Goal: Task Accomplishment & Management: Manage account settings

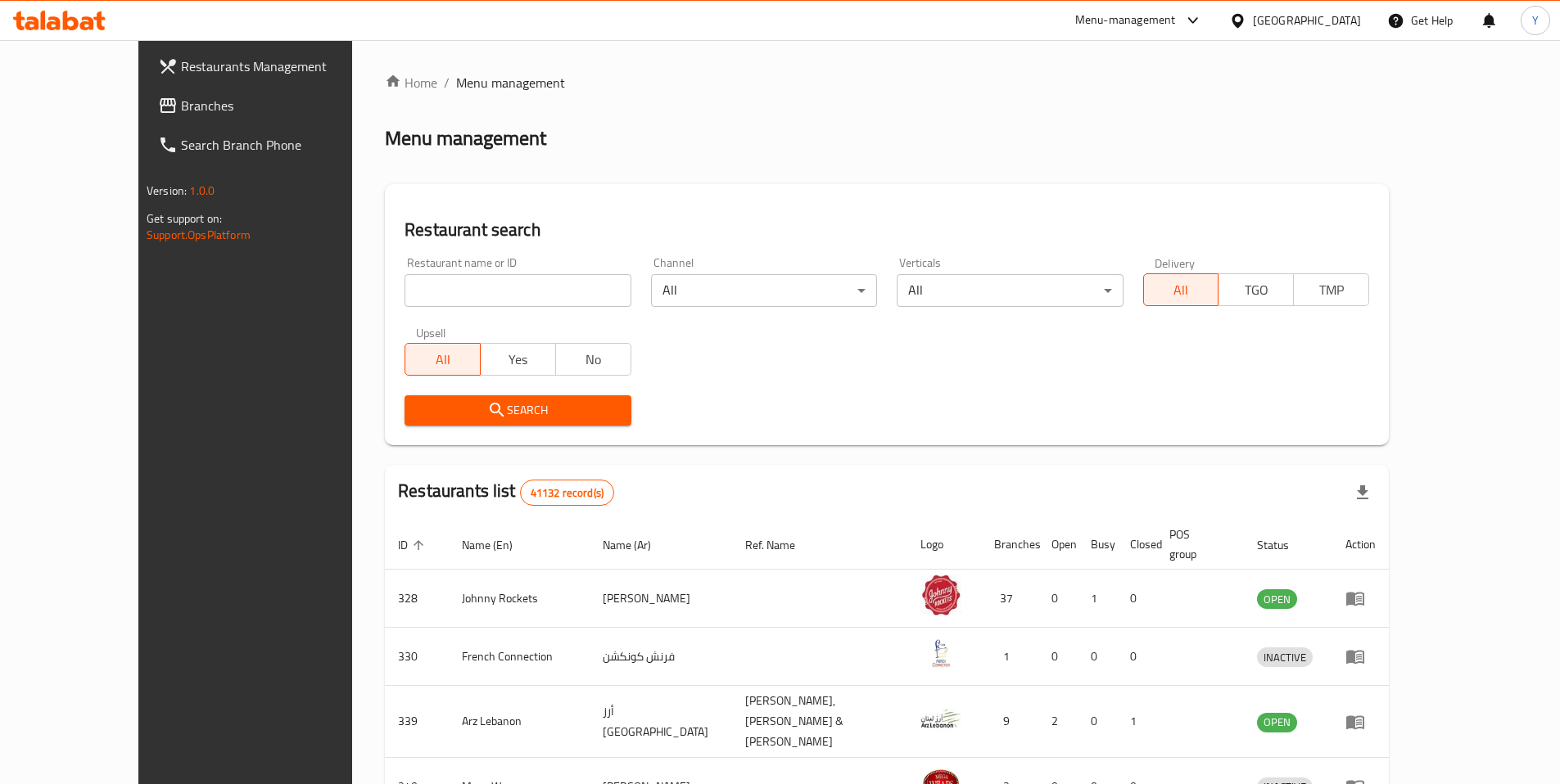
click at [405, 285] on input "search" at bounding box center [518, 290] width 226 height 33
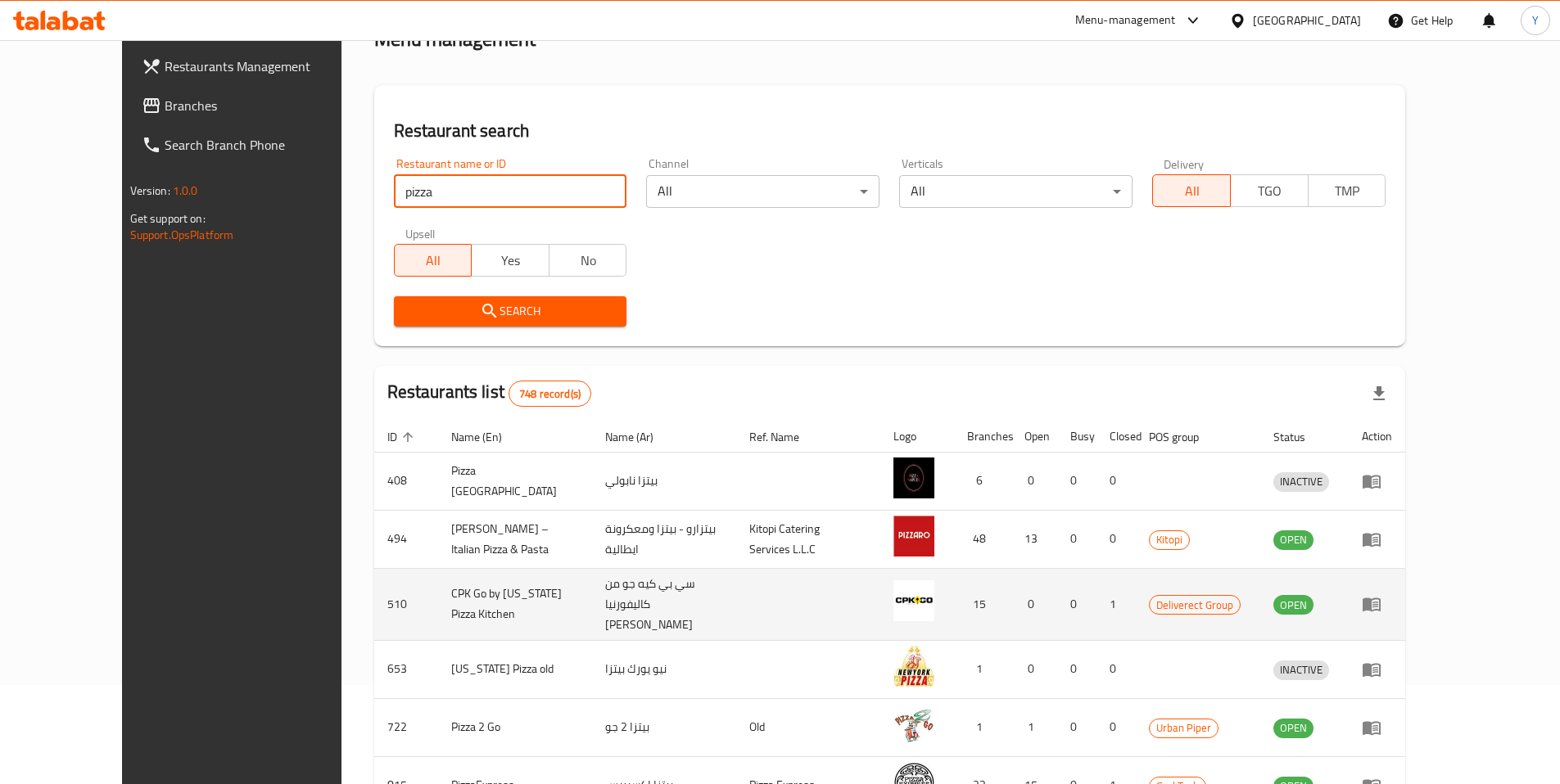
scroll to position [96, 0]
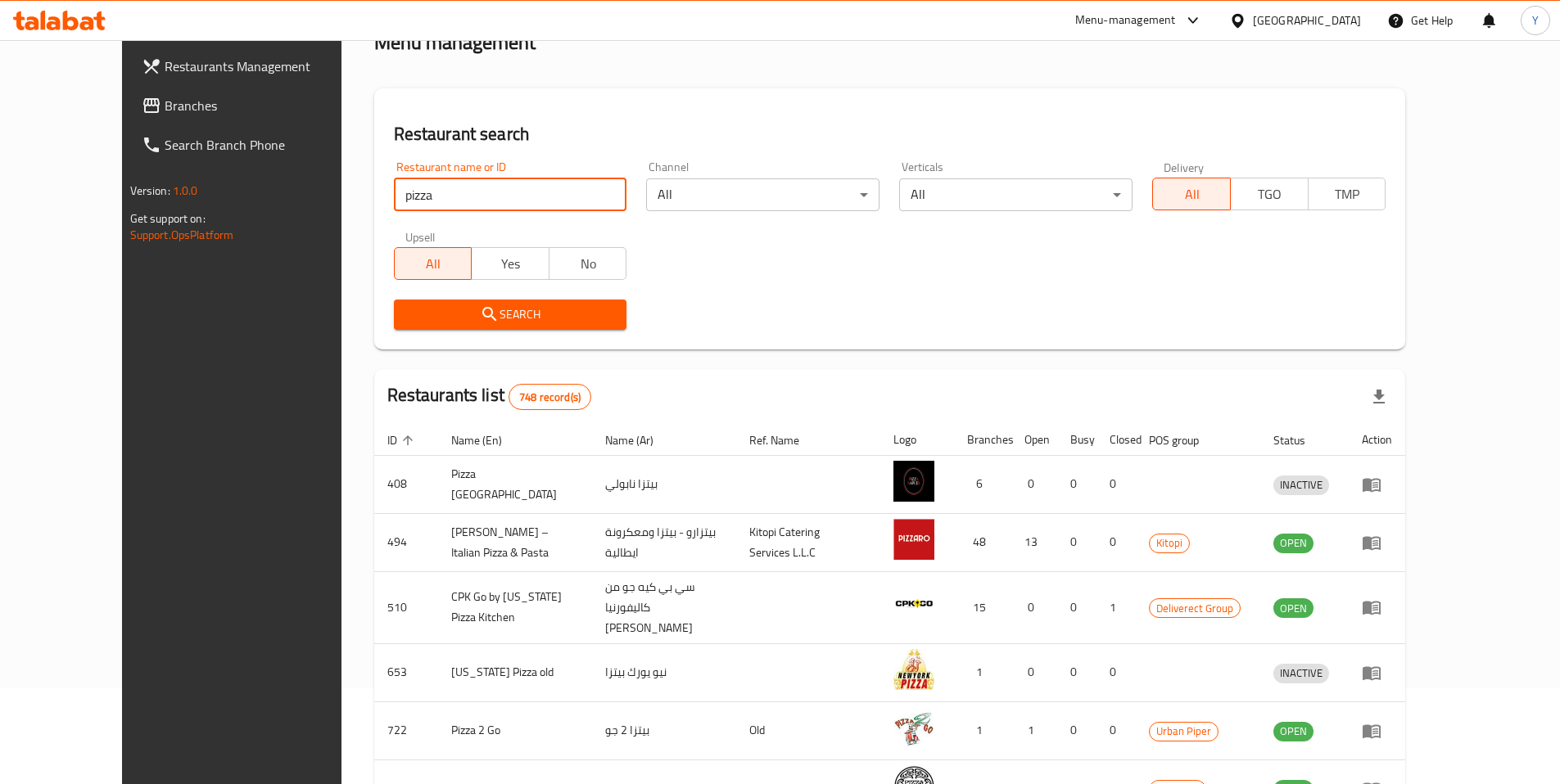
click at [419, 205] on input "pizza" at bounding box center [510, 194] width 233 height 33
click button "Search" at bounding box center [510, 315] width 233 height 30
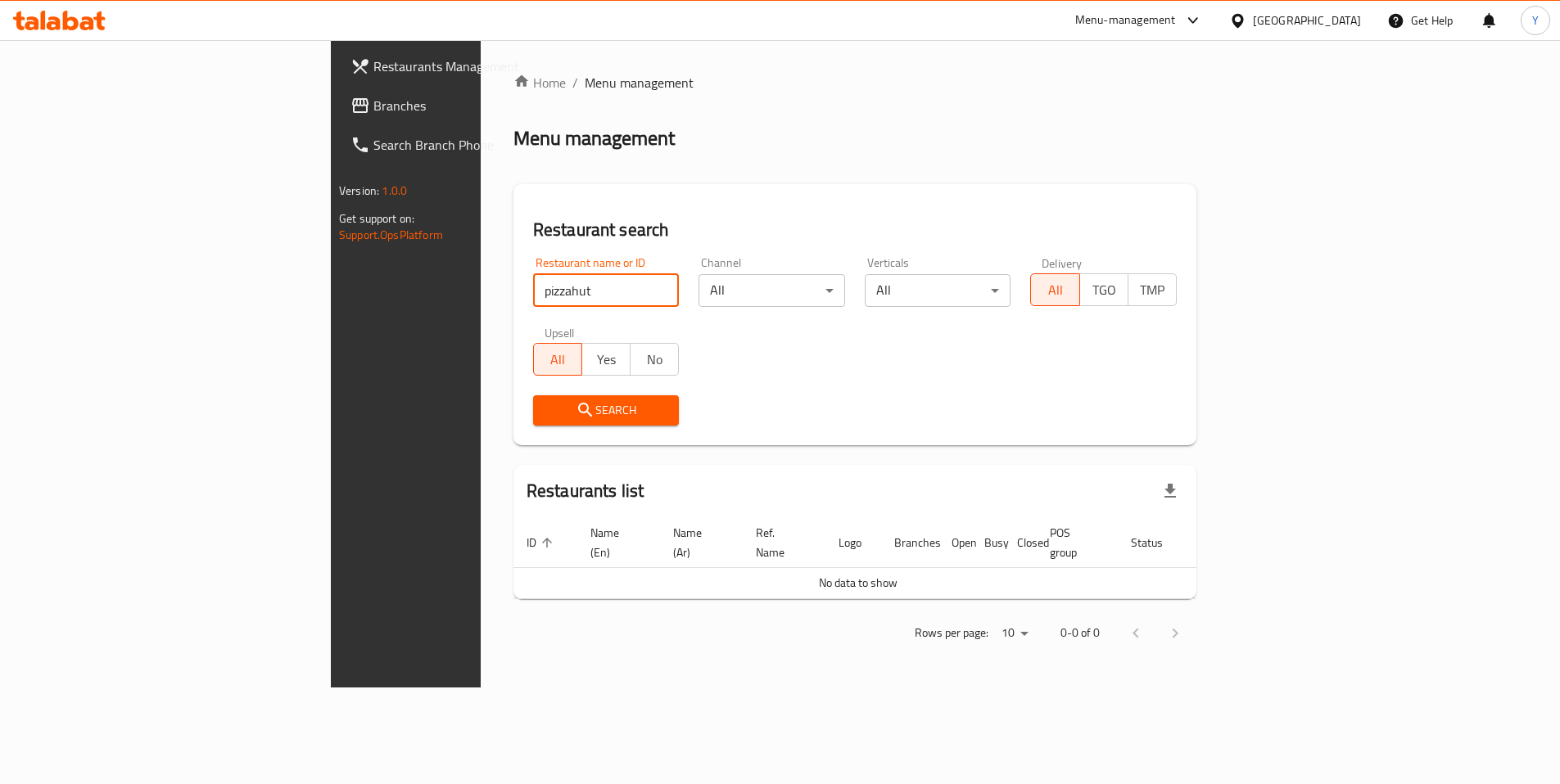
scroll to position [0, 0]
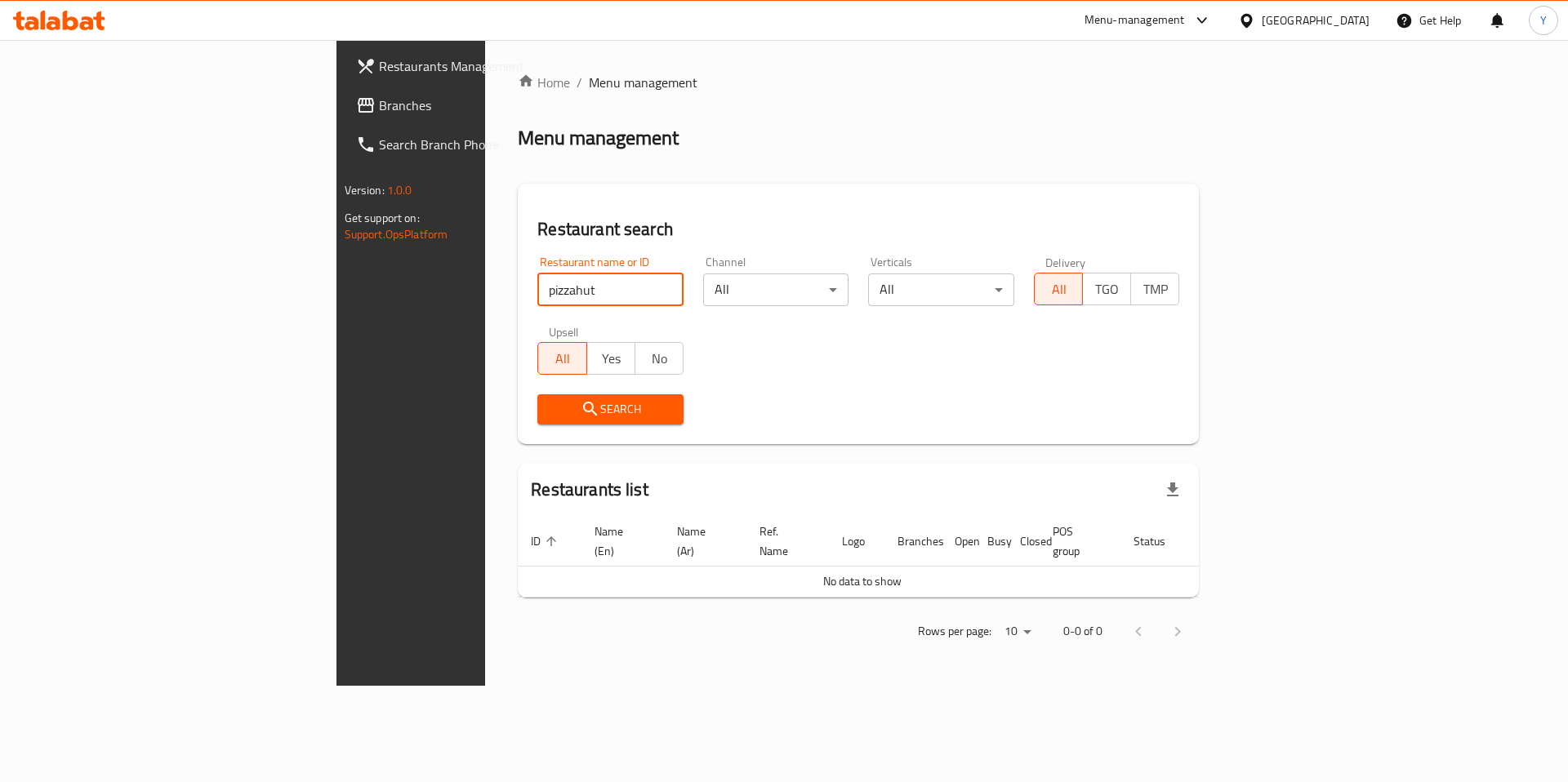
click at [537, 290] on input "pizzahut" at bounding box center [610, 289] width 147 height 33
type input "pizza hut"
click button "Search" at bounding box center [610, 409] width 147 height 30
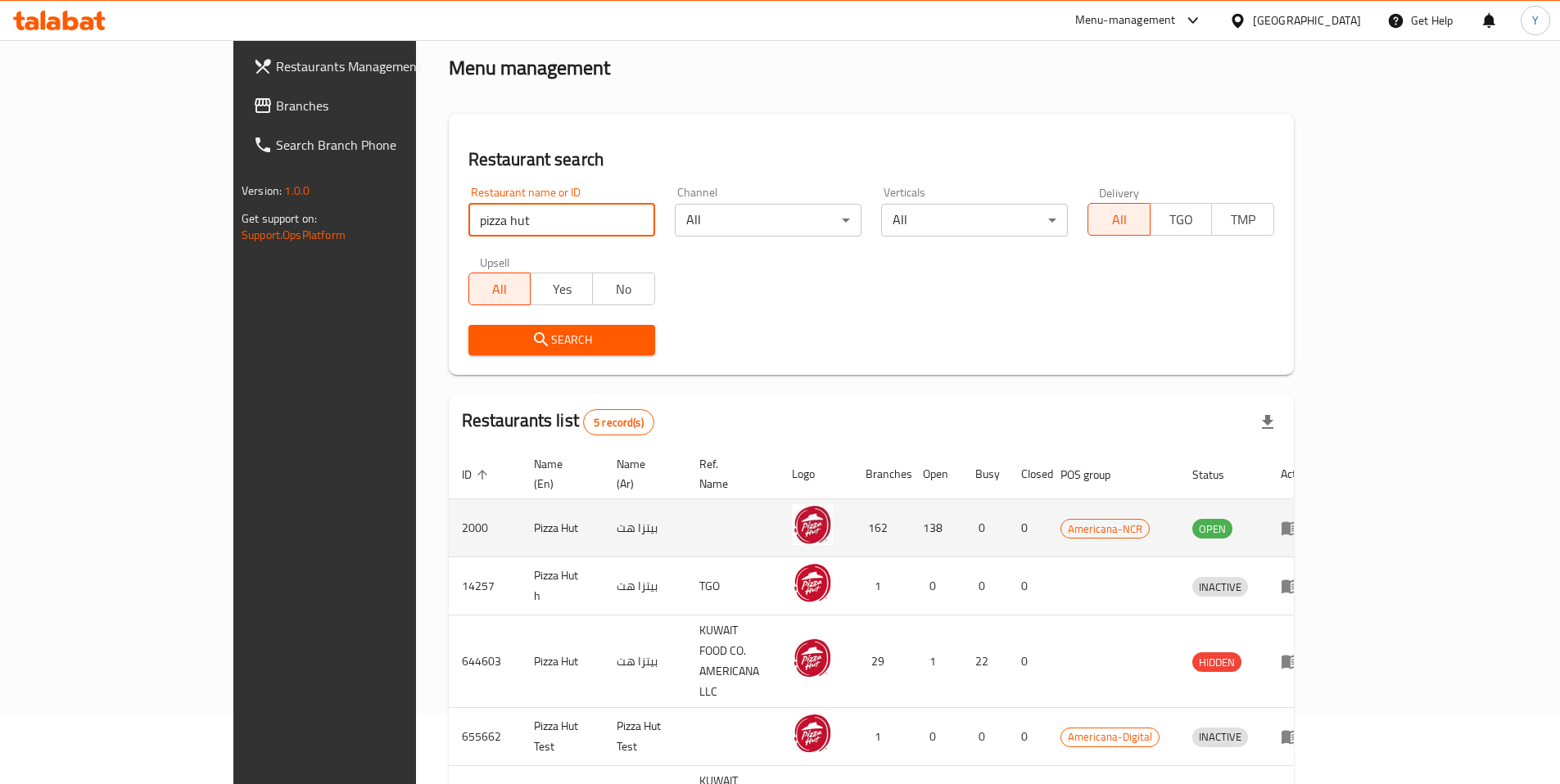
scroll to position [99, 0]
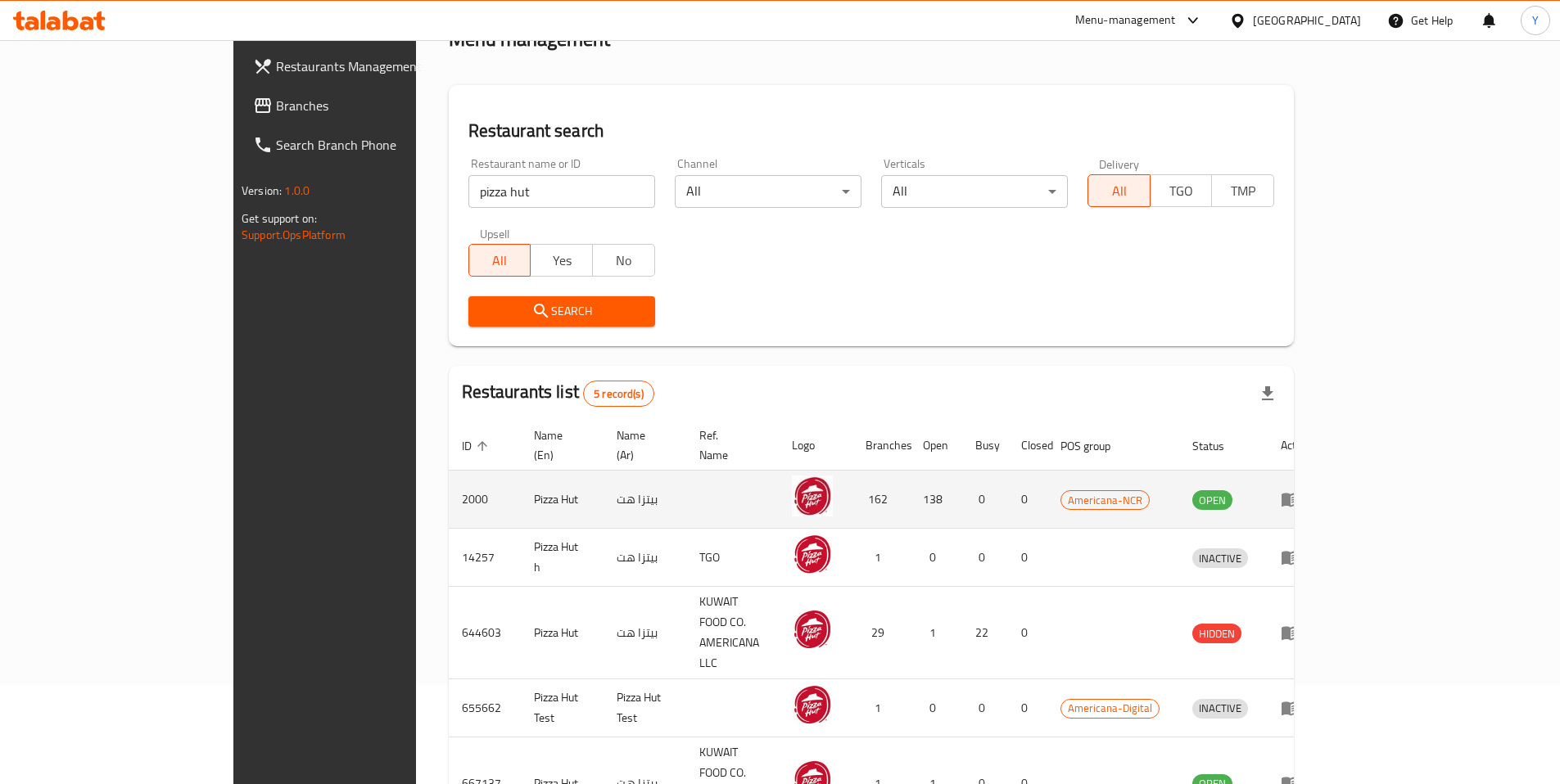
click at [449, 477] on td "2000" at bounding box center [485, 500] width 72 height 58
copy td "2000"
click at [1300, 489] on icon "enhanced table" at bounding box center [1291, 499] width 20 height 20
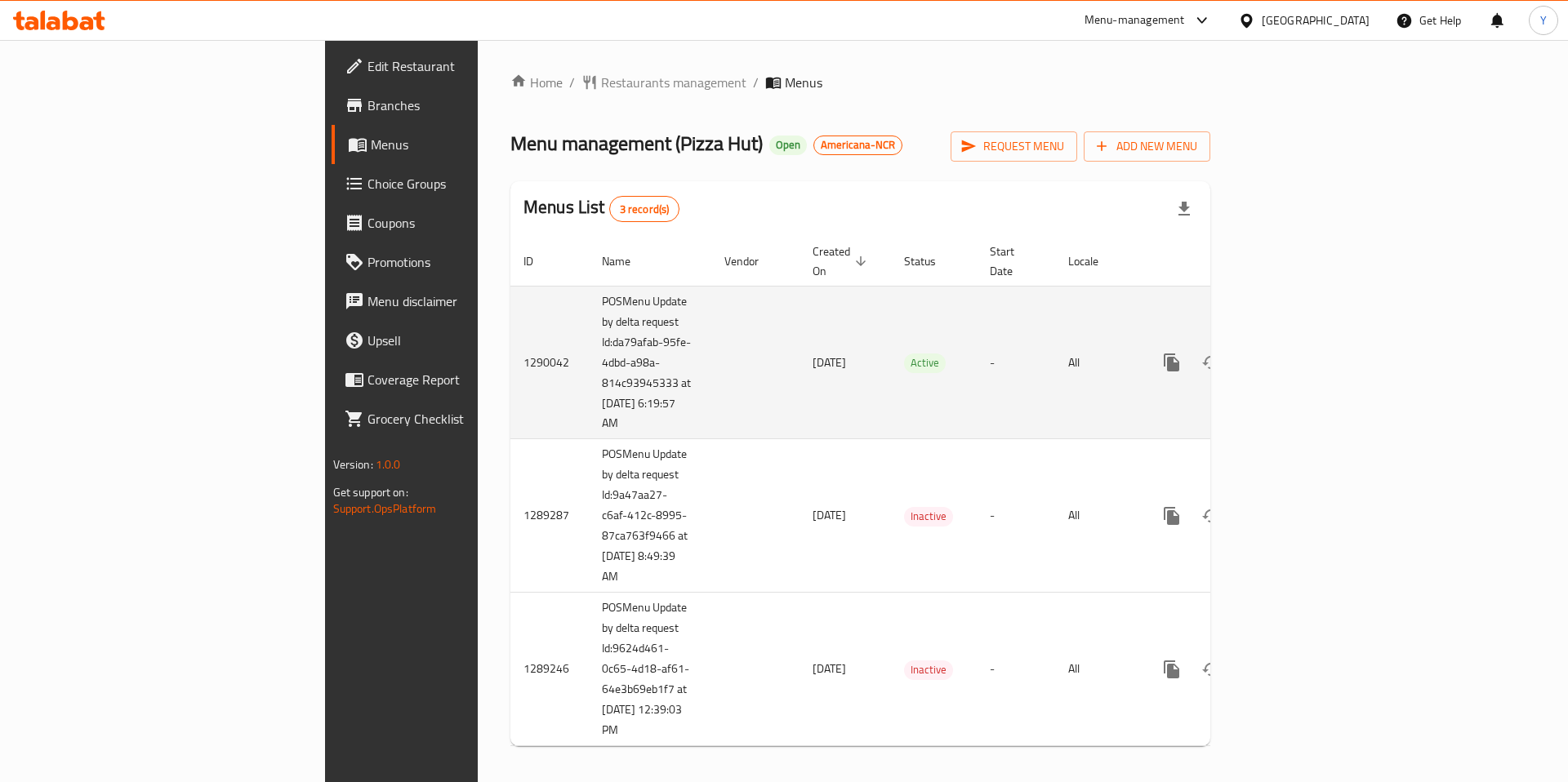
click at [511, 345] on td "1290042" at bounding box center [549, 362] width 78 height 153
copy td "1290042"
click at [1299, 353] on icon "enhanced table" at bounding box center [1289, 362] width 20 height 20
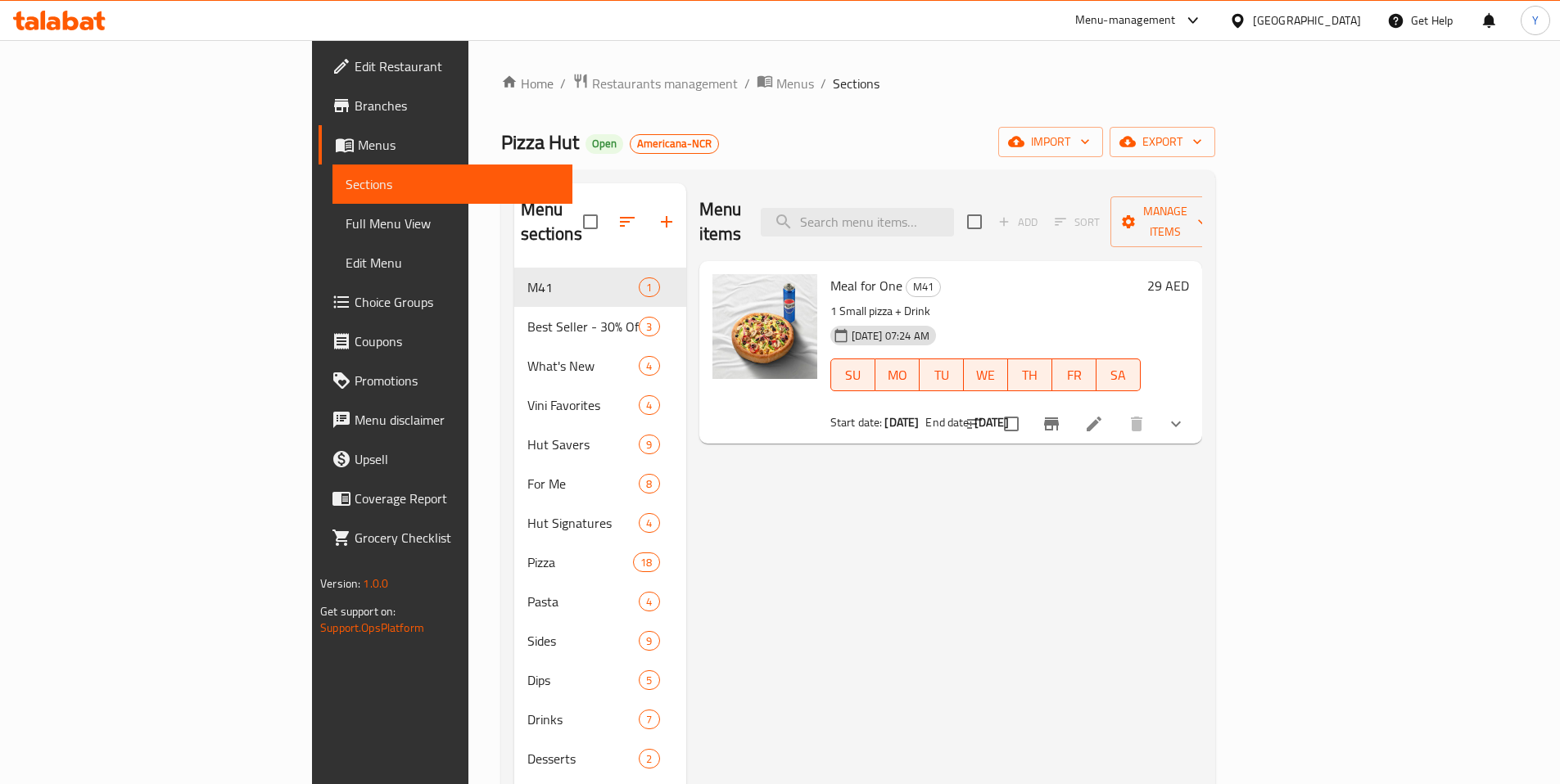
click at [984, 414] on icon "sort-choices" at bounding box center [974, 424] width 20 height 20
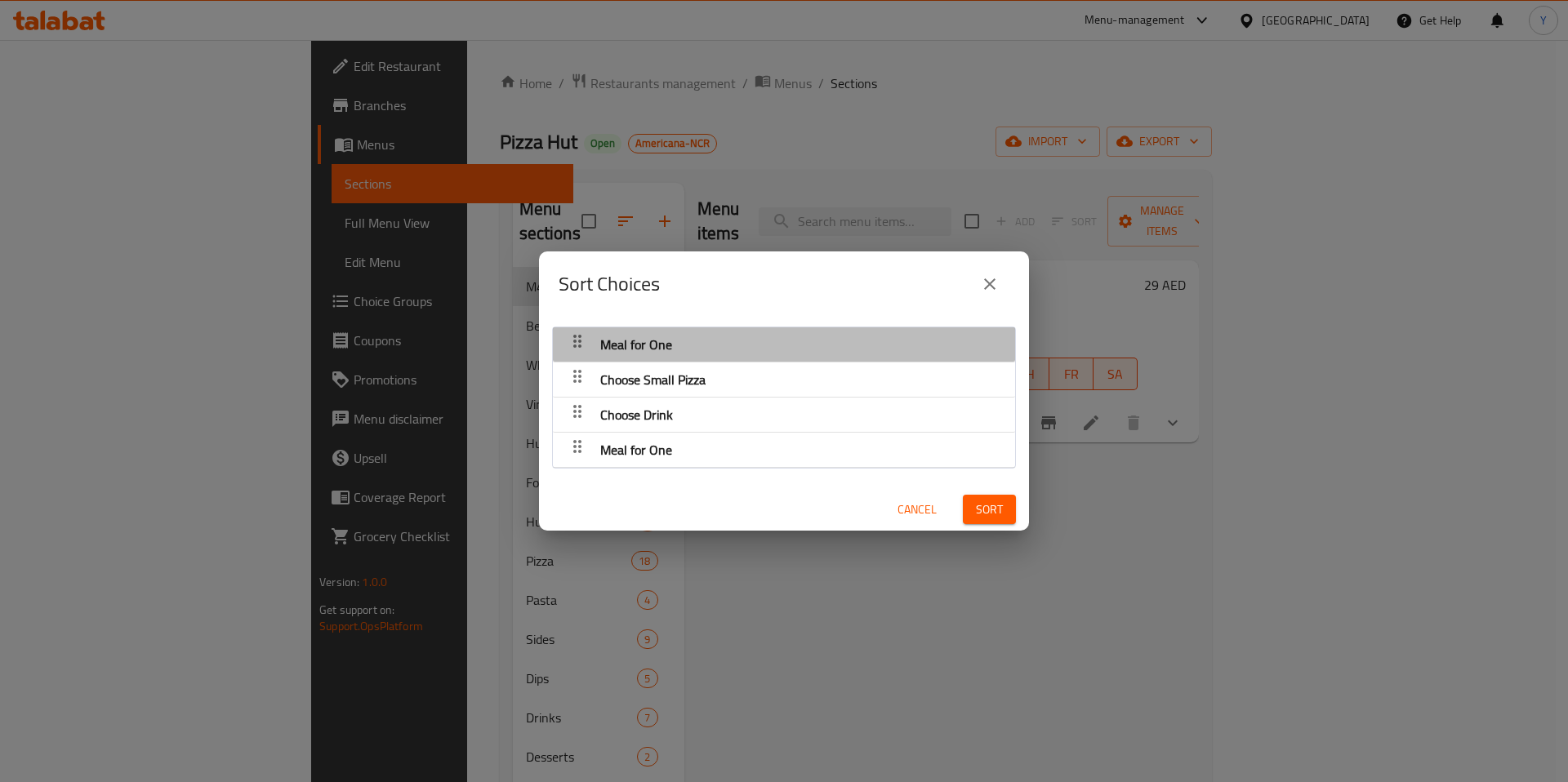
click at [853, 337] on div "Meal for One" at bounding box center [784, 344] width 446 height 39
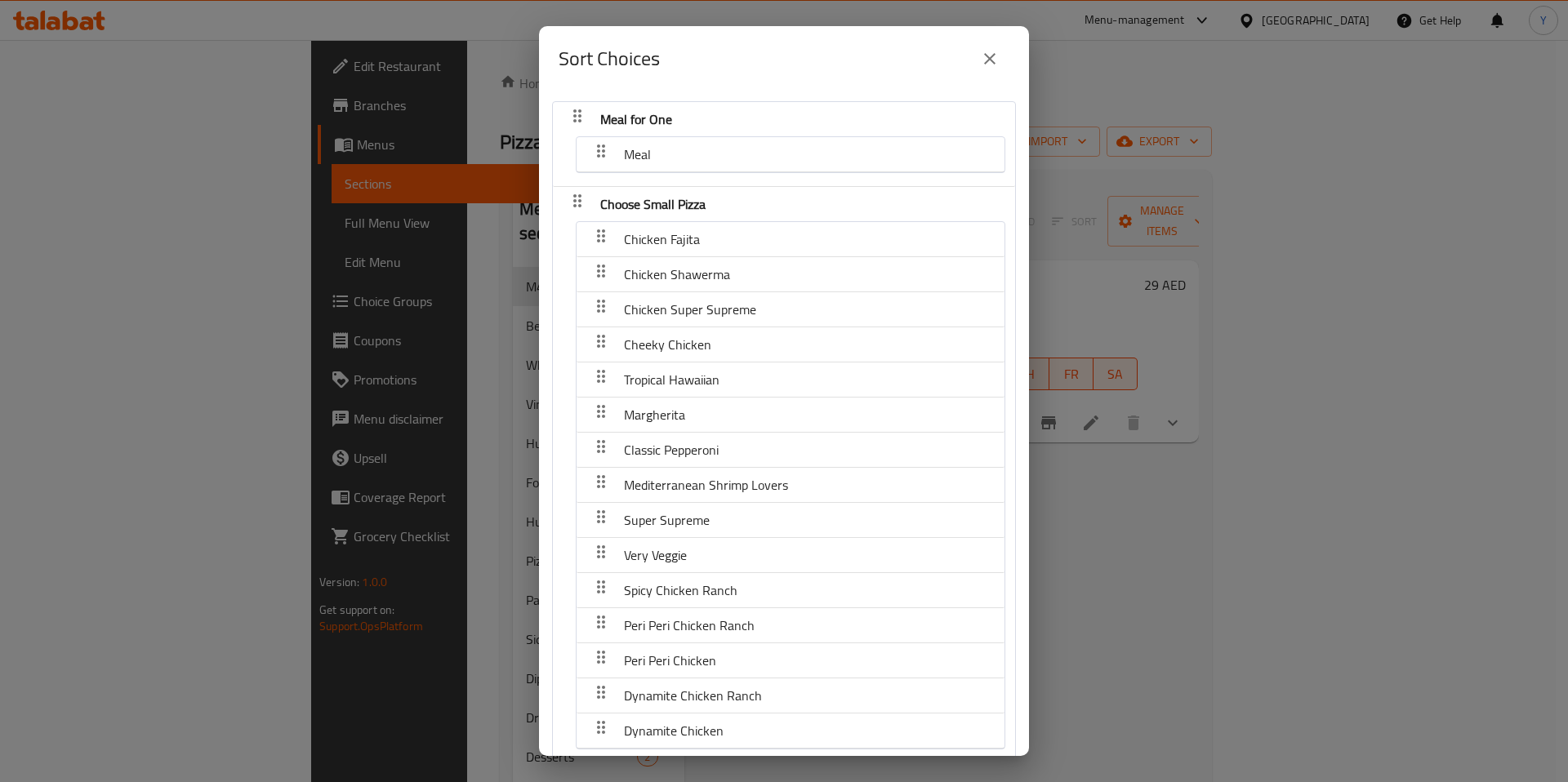
click at [742, 299] on span "Chicken Super Supreme" at bounding box center [690, 309] width 132 height 25
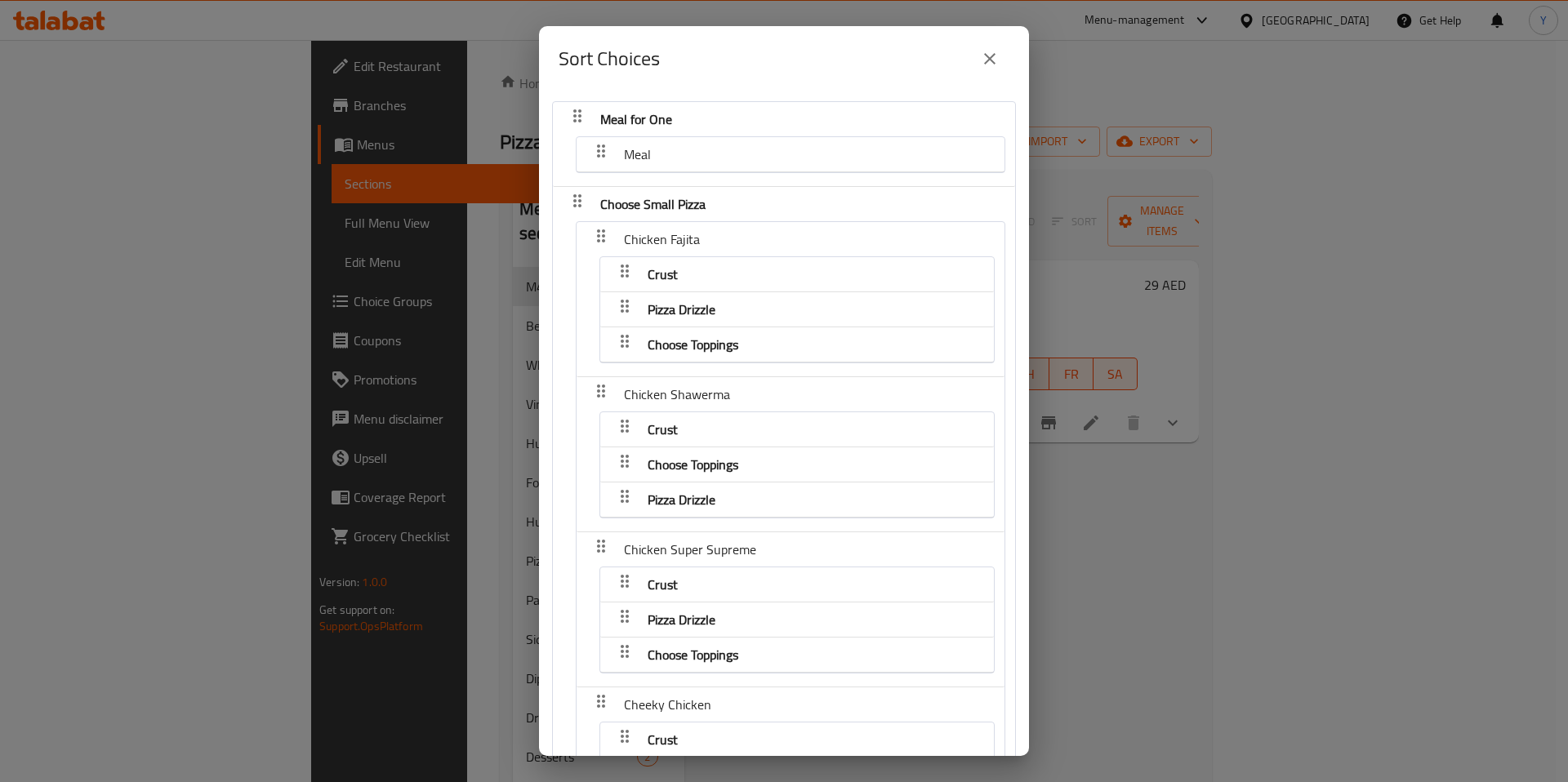
click at [994, 60] on icon "close" at bounding box center [989, 59] width 20 height 20
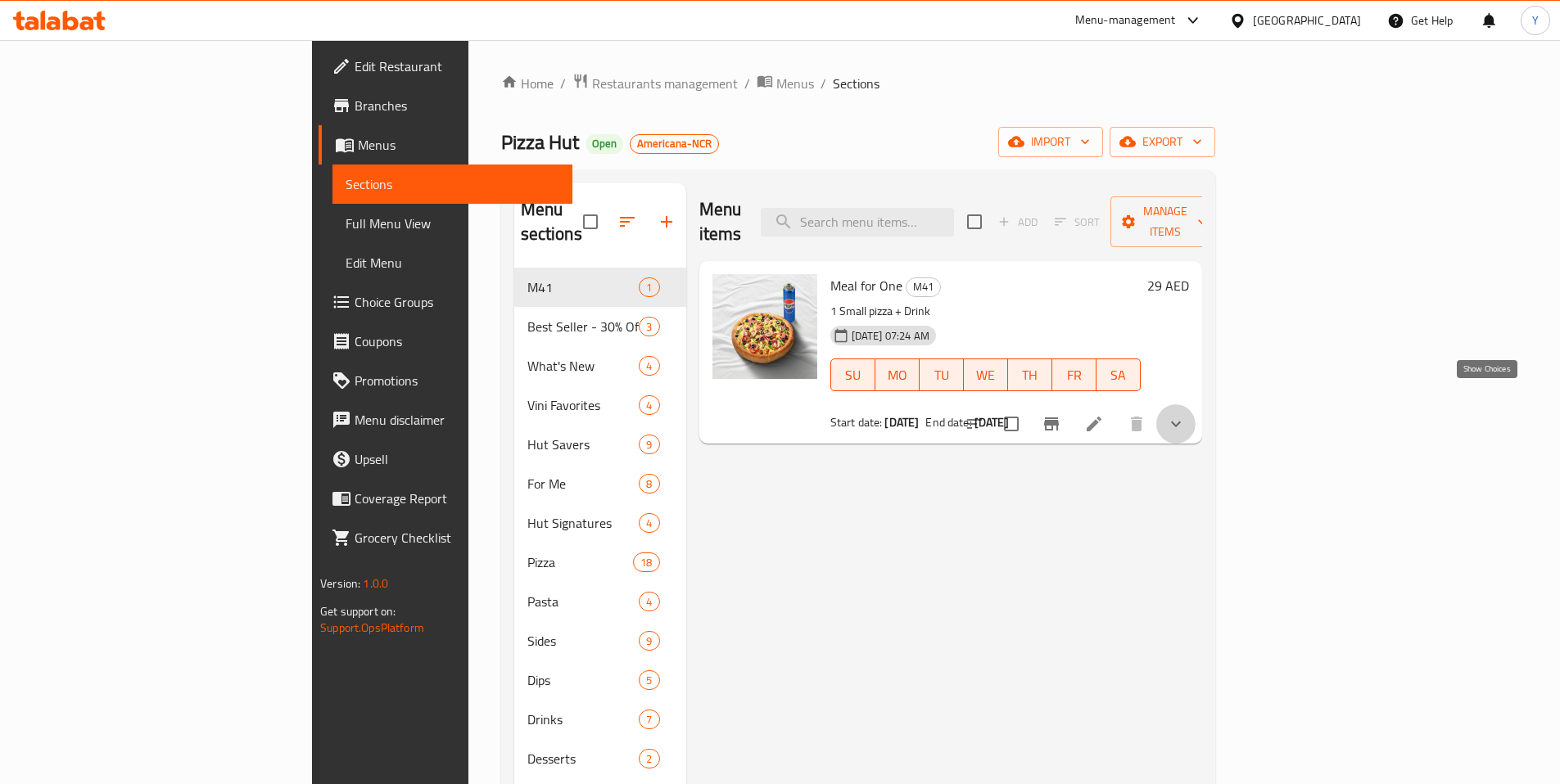
click at [1185, 414] on icon "show more" at bounding box center [1176, 424] width 20 height 20
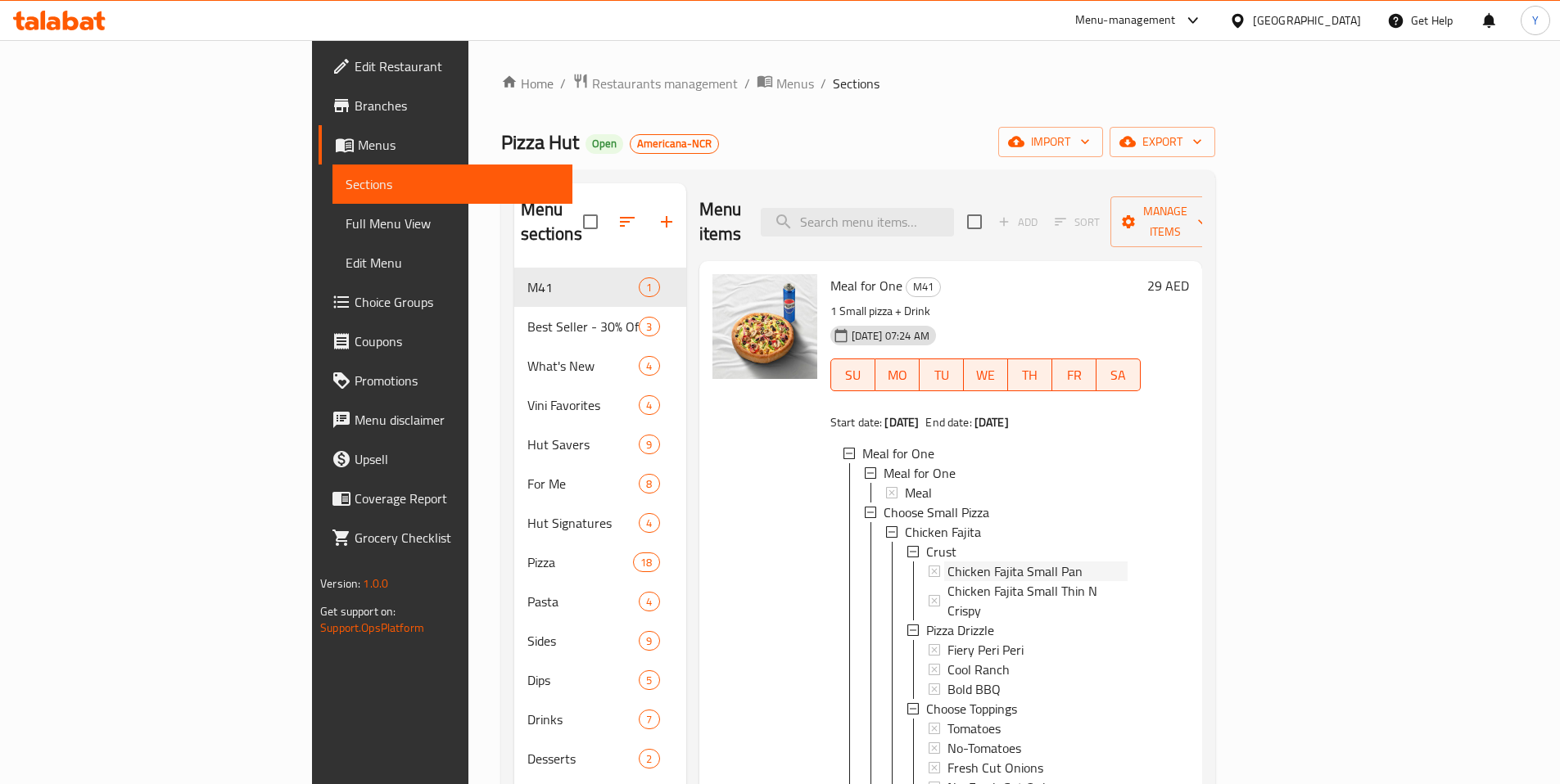
click at [947, 561] on span "Chicken Fajita Small Pan" at bounding box center [1015, 571] width 135 height 20
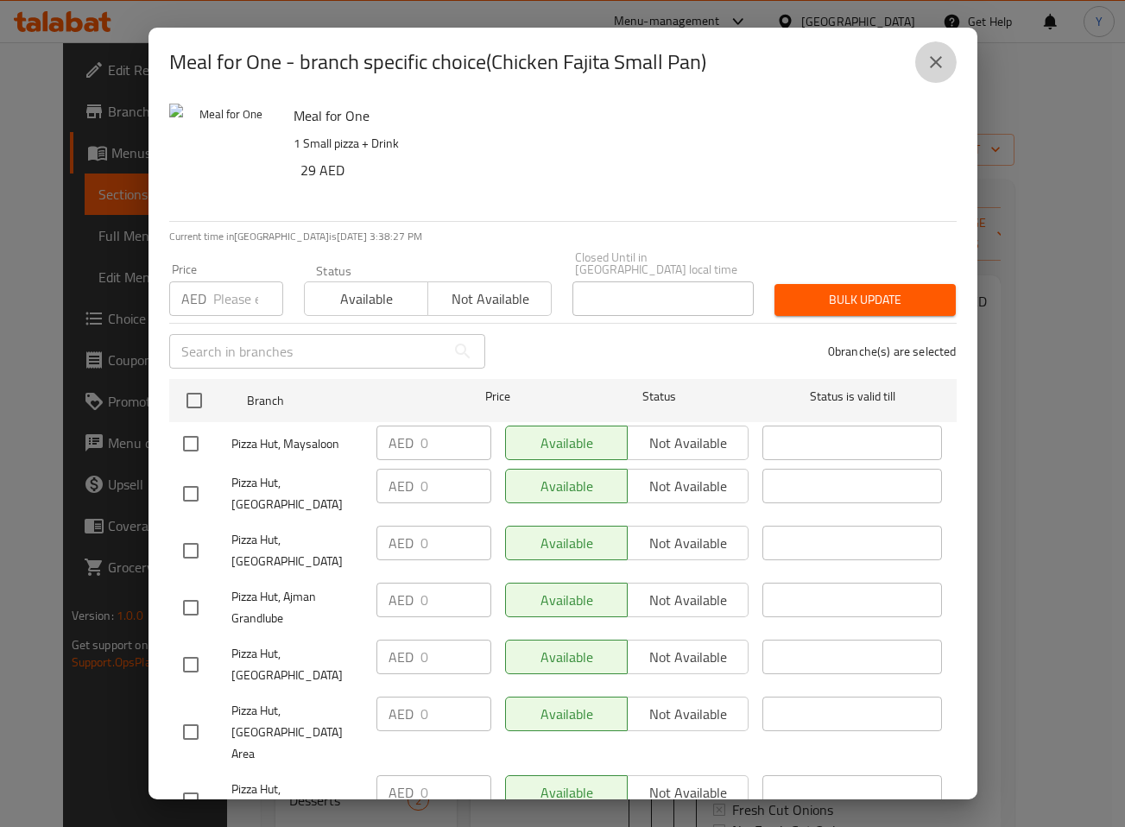
click at [928, 54] on icon "close" at bounding box center [936, 62] width 21 height 21
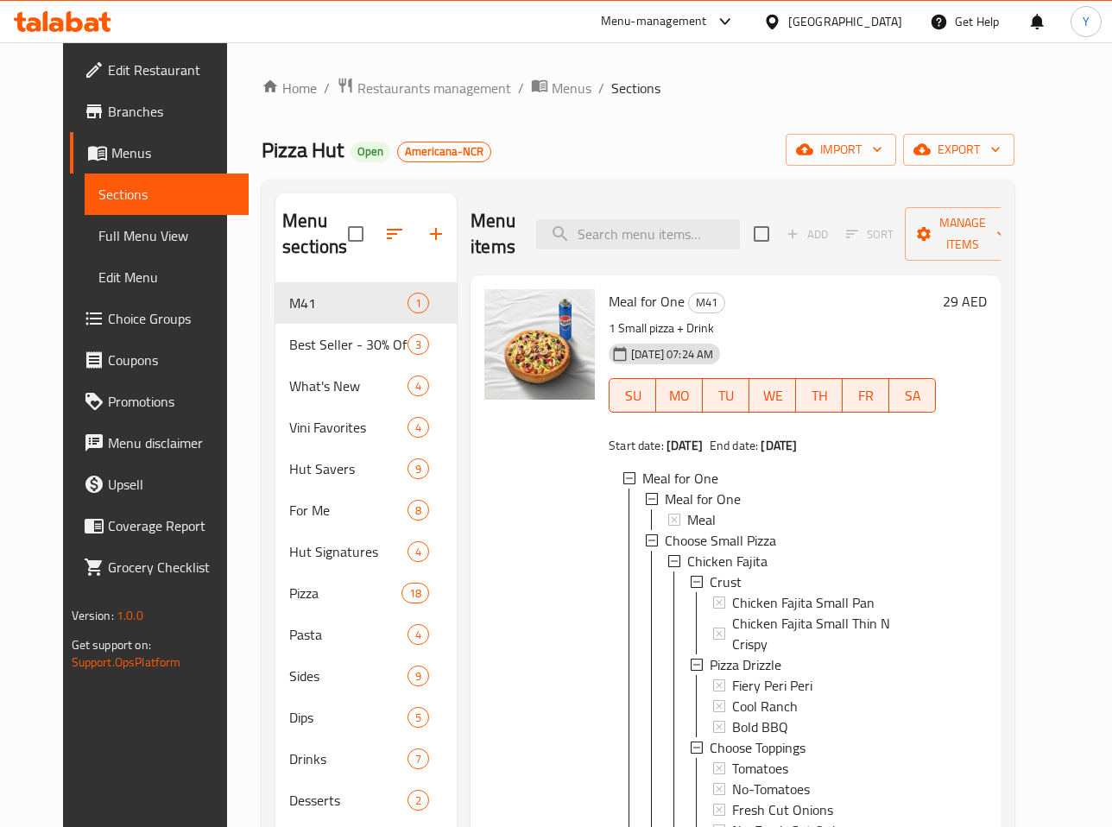
click at [774, 593] on span "Chicken Fajita Small Pan" at bounding box center [803, 602] width 142 height 21
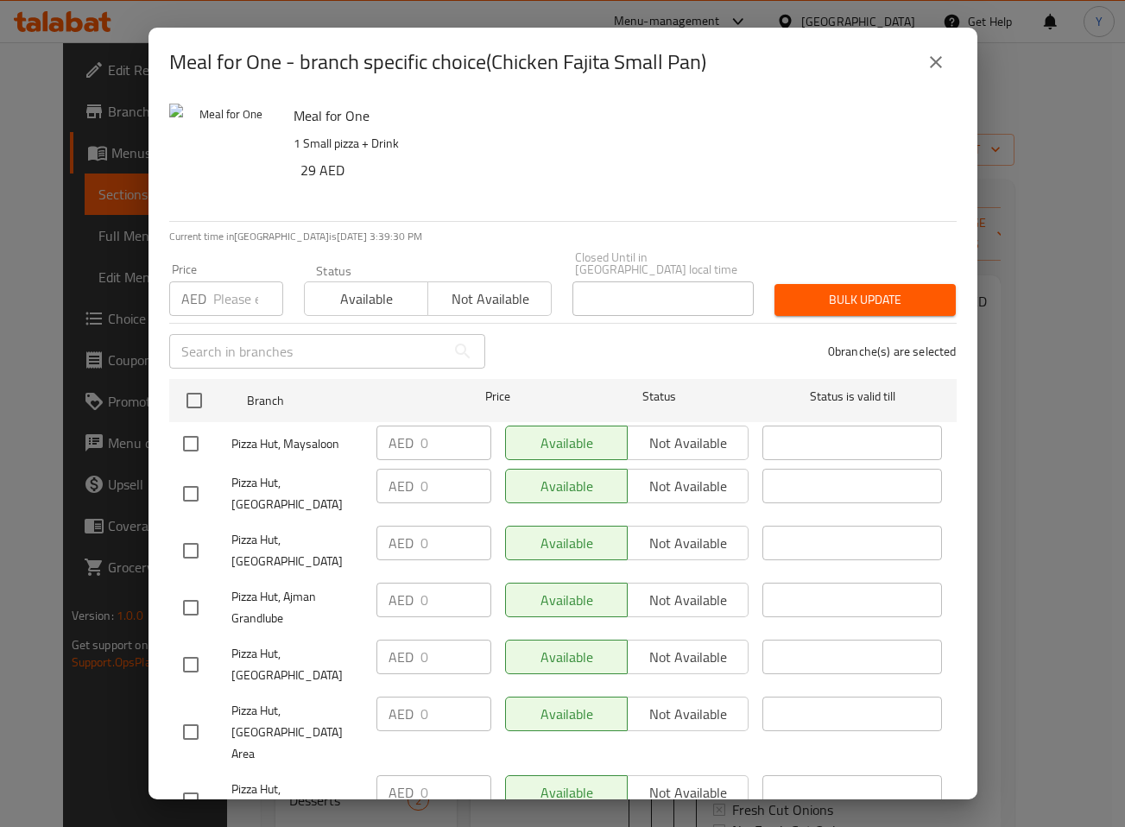
click at [936, 60] on icon "close" at bounding box center [936, 62] width 12 height 12
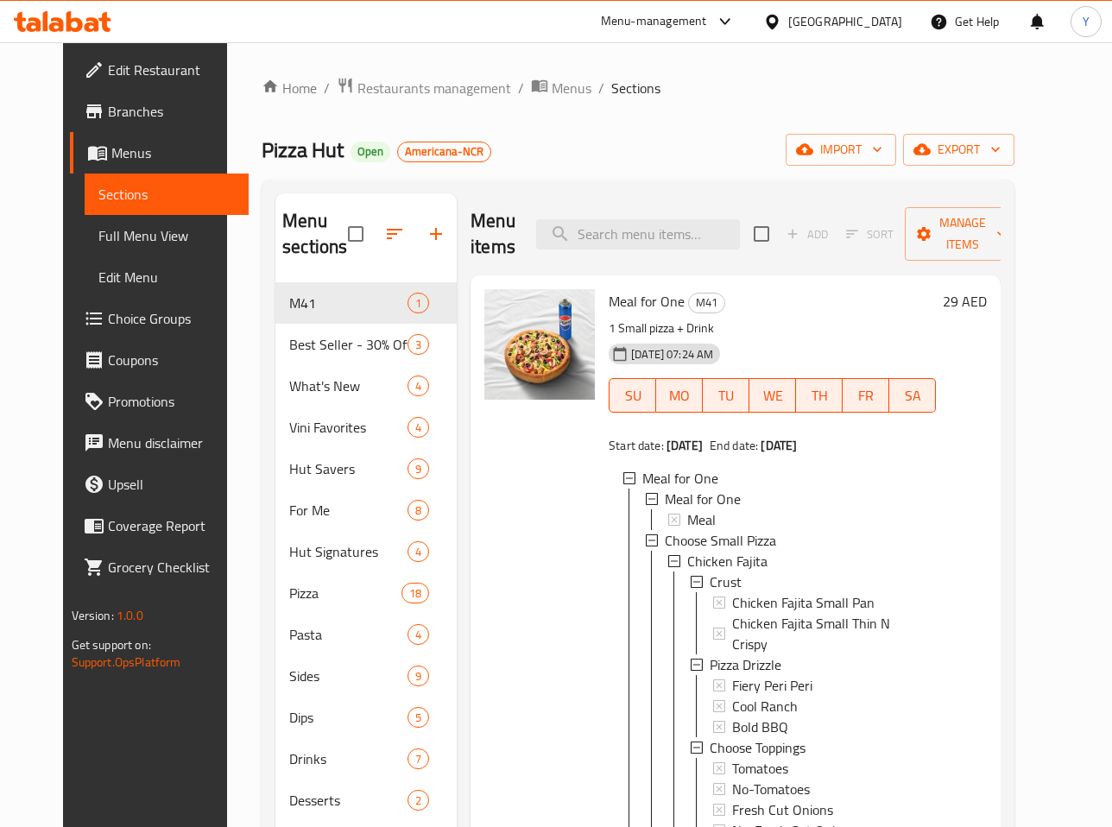
click at [92, 303] on link "Choice Groups" at bounding box center [159, 318] width 179 height 41
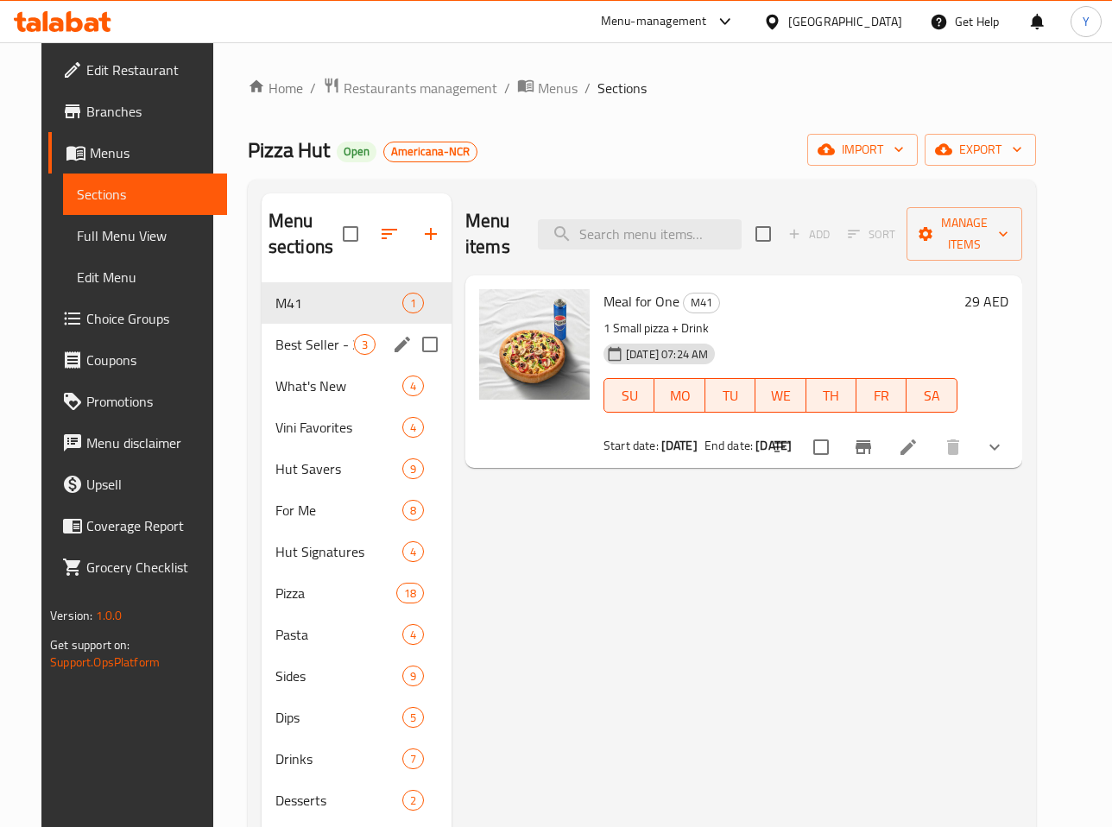
click at [294, 347] on span "Best Seller - 30% Off" at bounding box center [314, 344] width 79 height 21
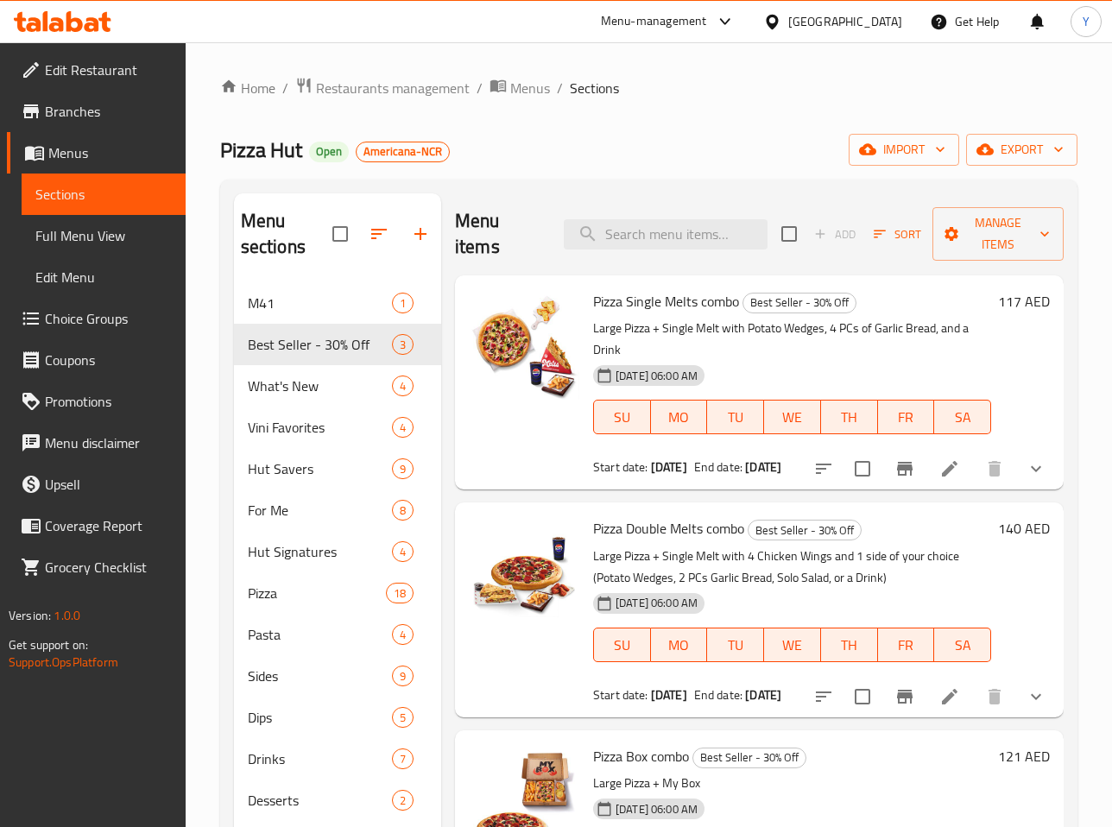
click at [1027, 469] on icon "show more" at bounding box center [1036, 469] width 21 height 21
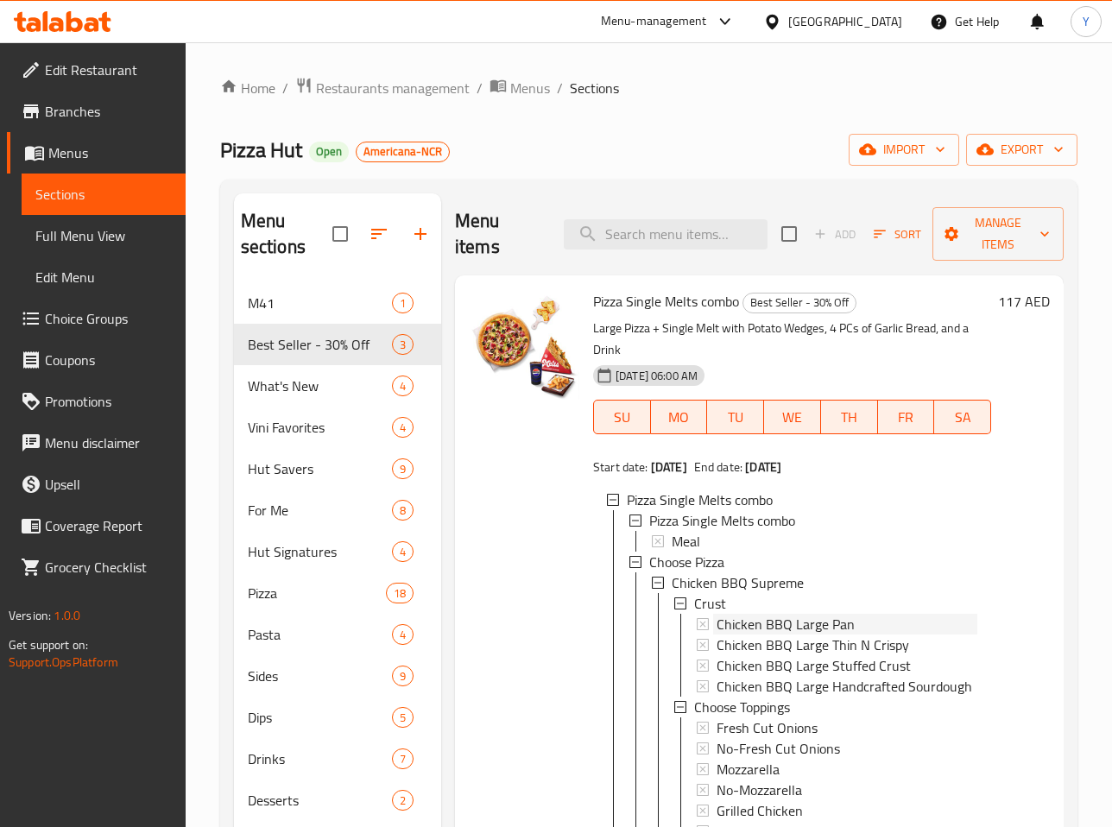
click at [754, 623] on span "Chicken BBQ Large Pan" at bounding box center [786, 624] width 138 height 21
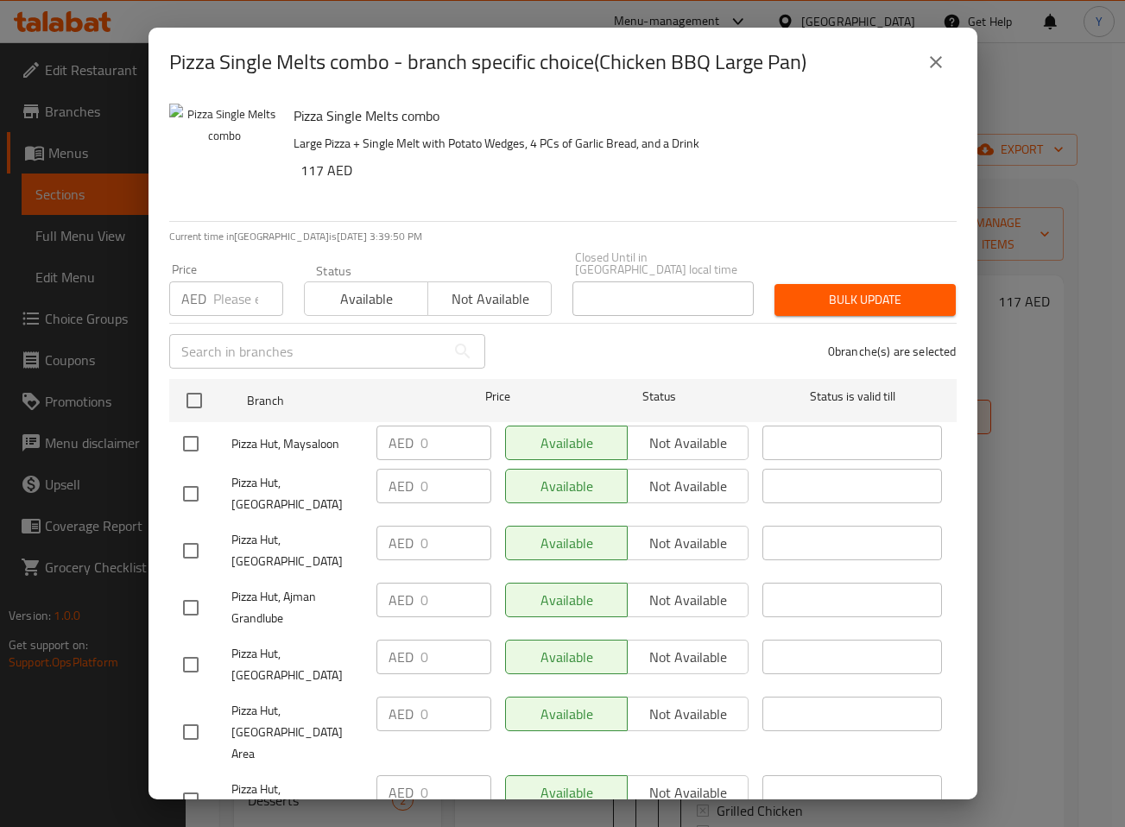
click at [928, 56] on icon "close" at bounding box center [936, 62] width 21 height 21
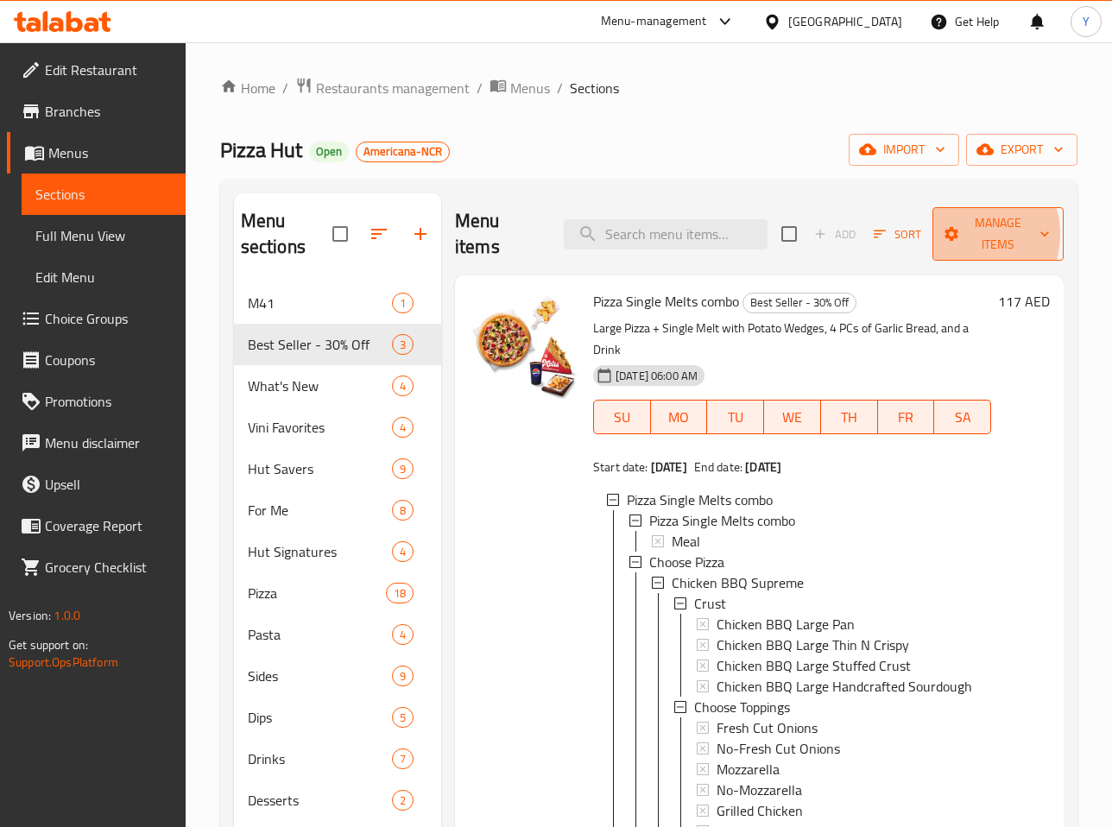
click at [958, 234] on span "Manage items" at bounding box center [998, 233] width 104 height 43
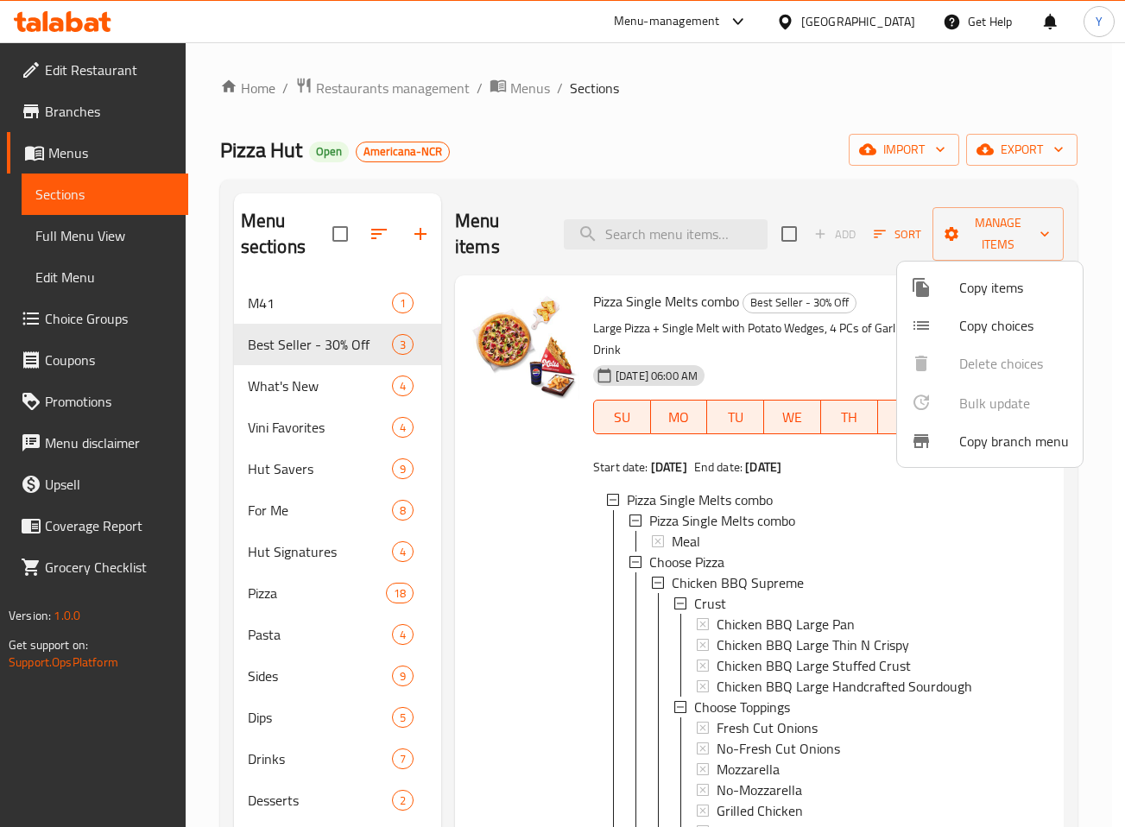
click at [264, 342] on div at bounding box center [562, 413] width 1125 height 827
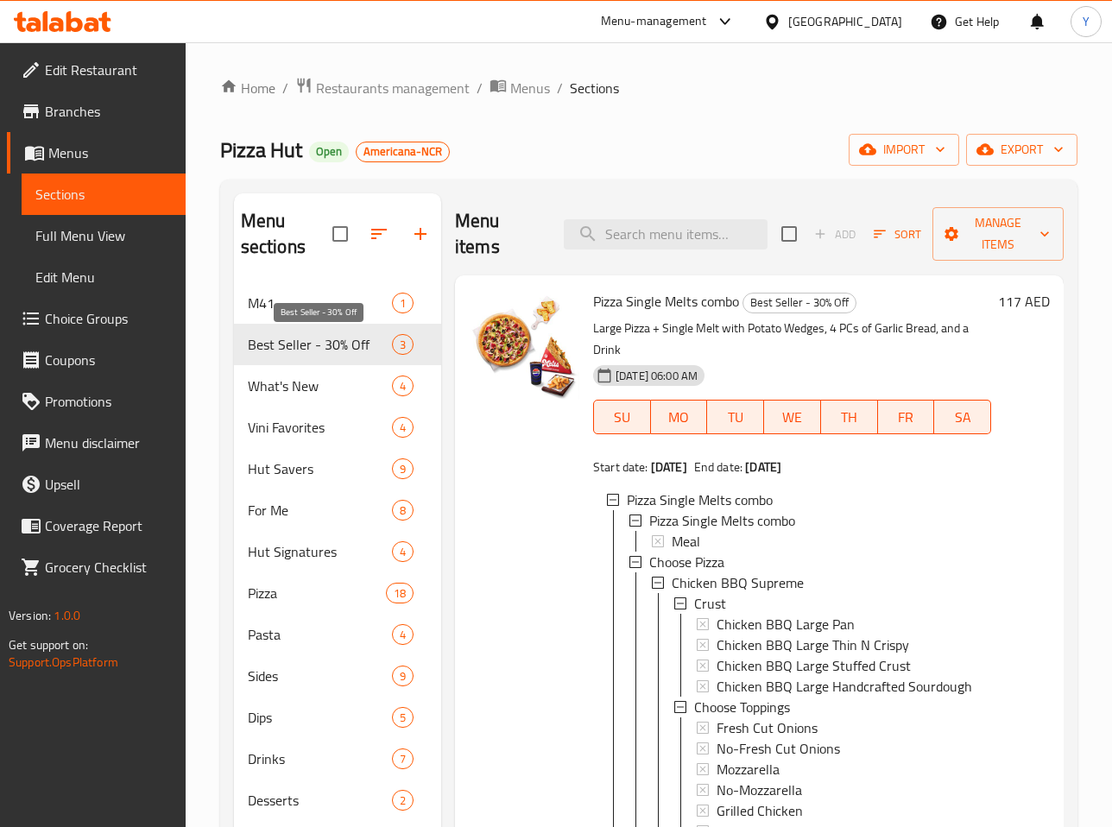
click at [264, 342] on span "Best Seller - 30% Off" at bounding box center [320, 344] width 144 height 21
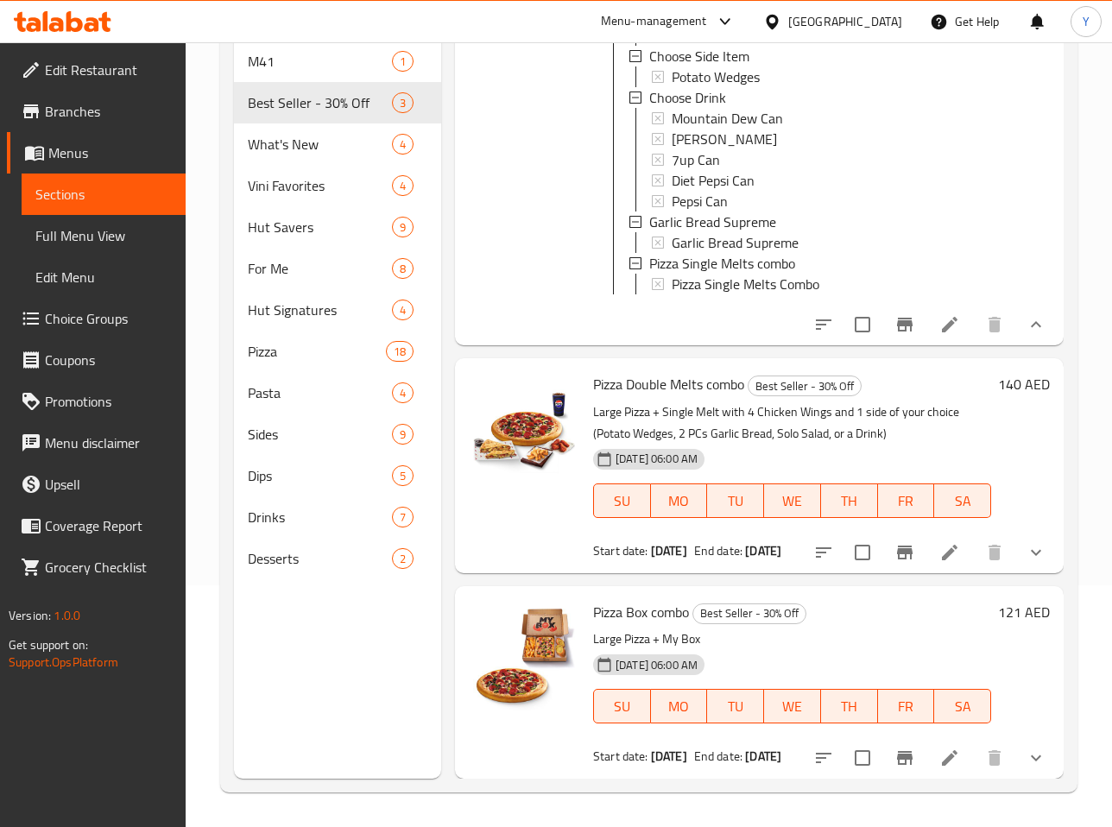
scroll to position [14845, 0]
click at [940, 335] on icon at bounding box center [950, 324] width 21 height 21
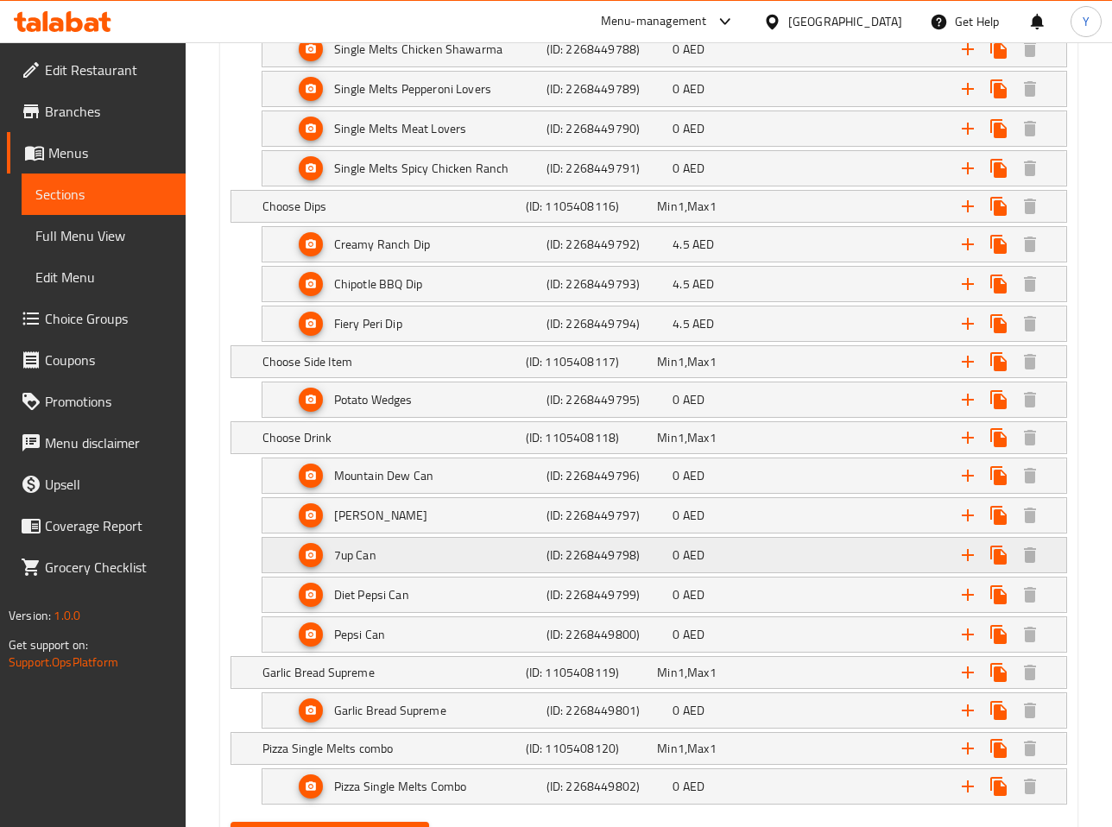
scroll to position [27569, 0]
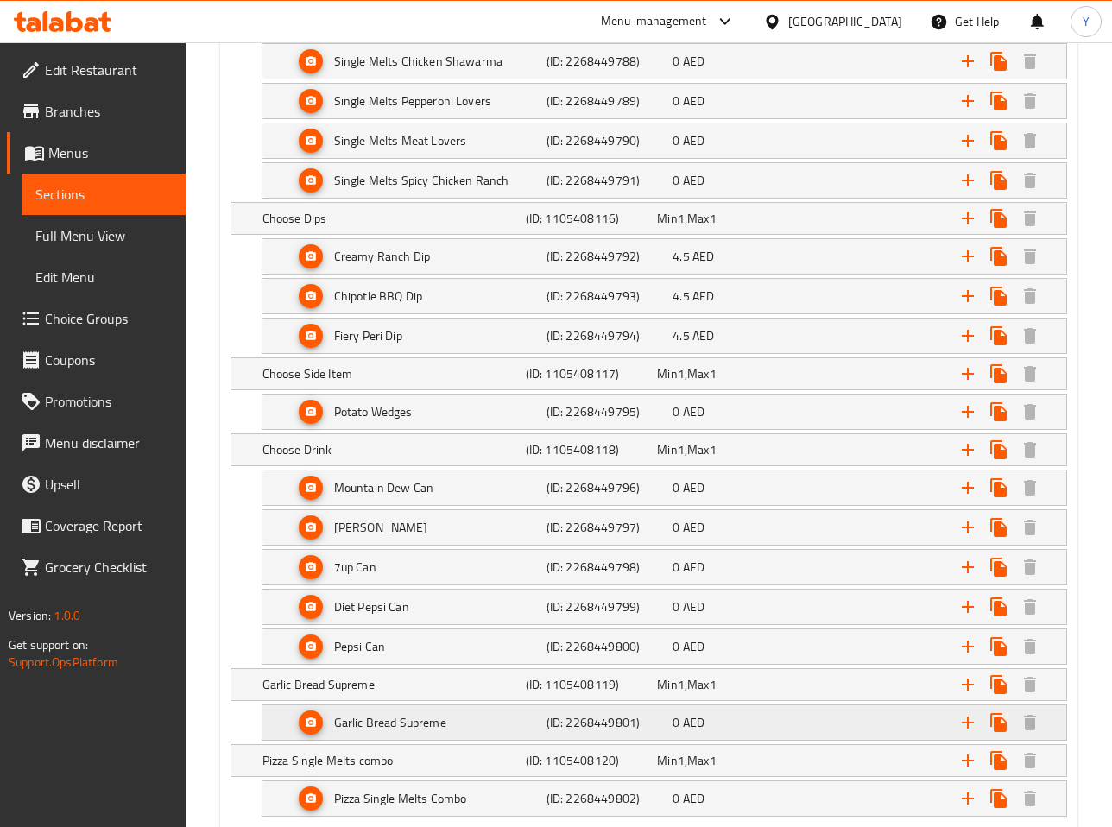
click at [378, 724] on h5 "Garlic Bread Supreme" at bounding box center [390, 722] width 112 height 17
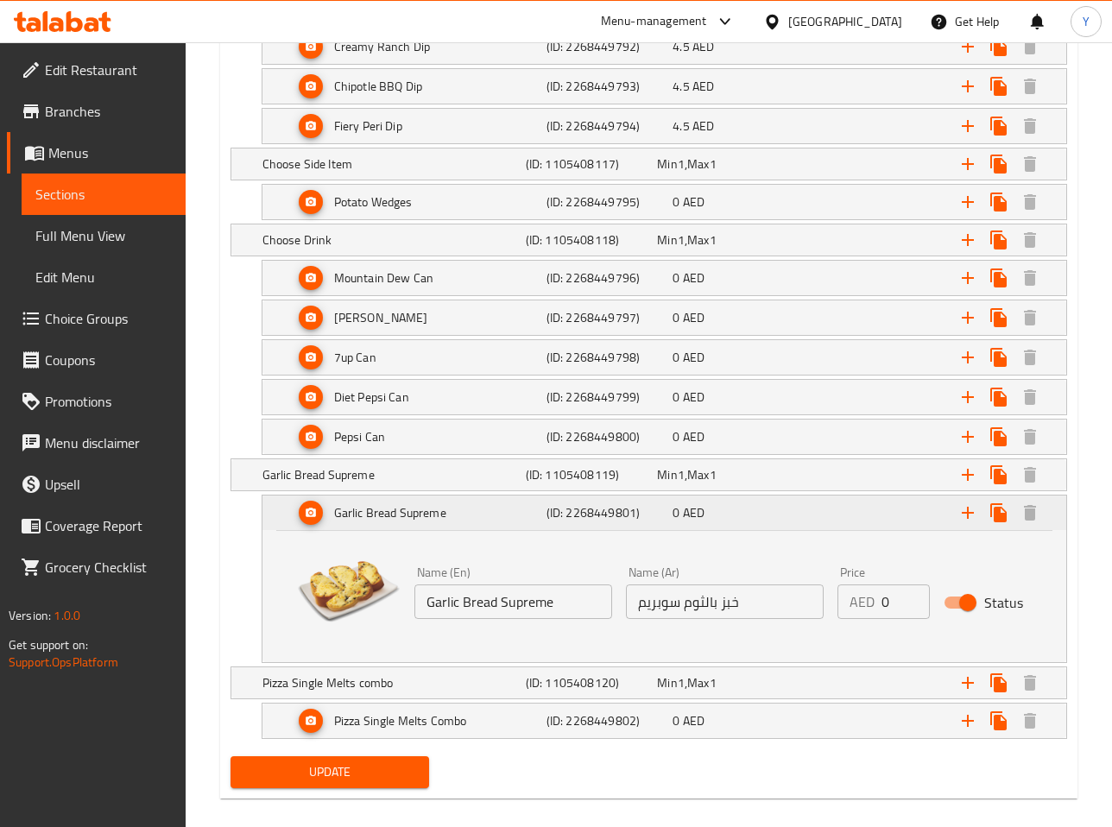
scroll to position [27782, 0]
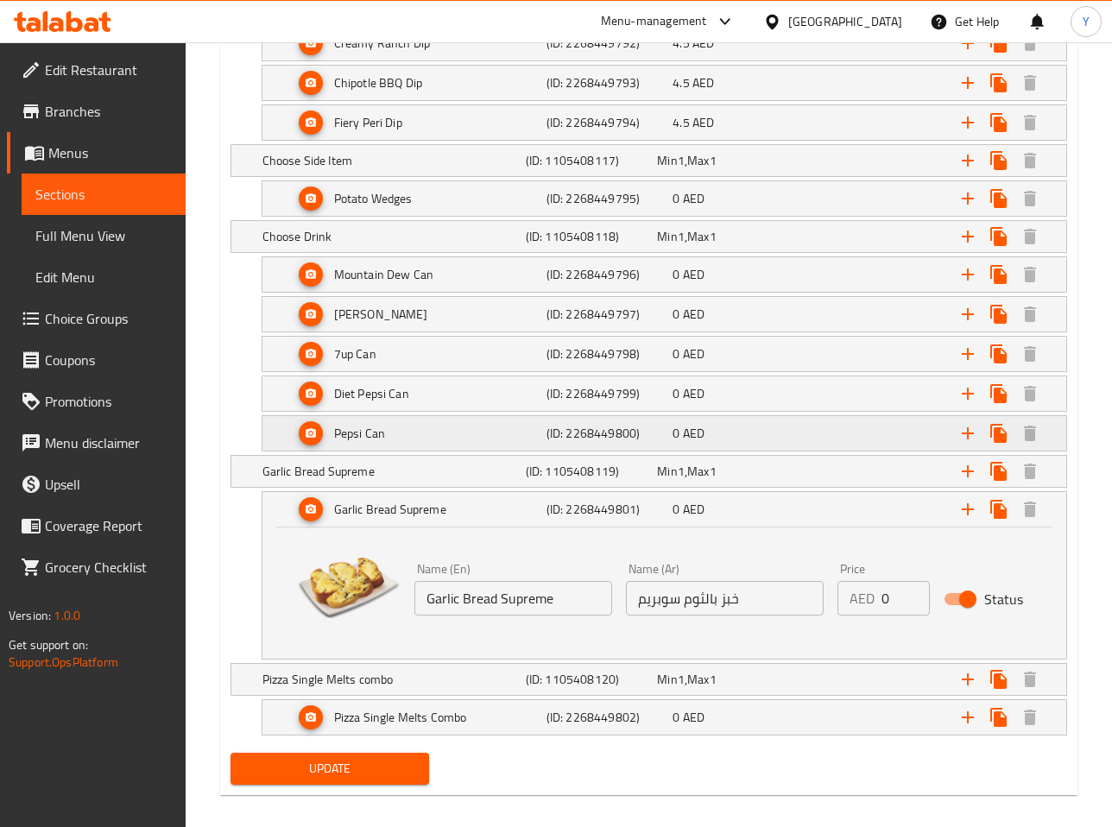
click at [372, 434] on h5 "Pepsi Can" at bounding box center [359, 433] width 51 height 17
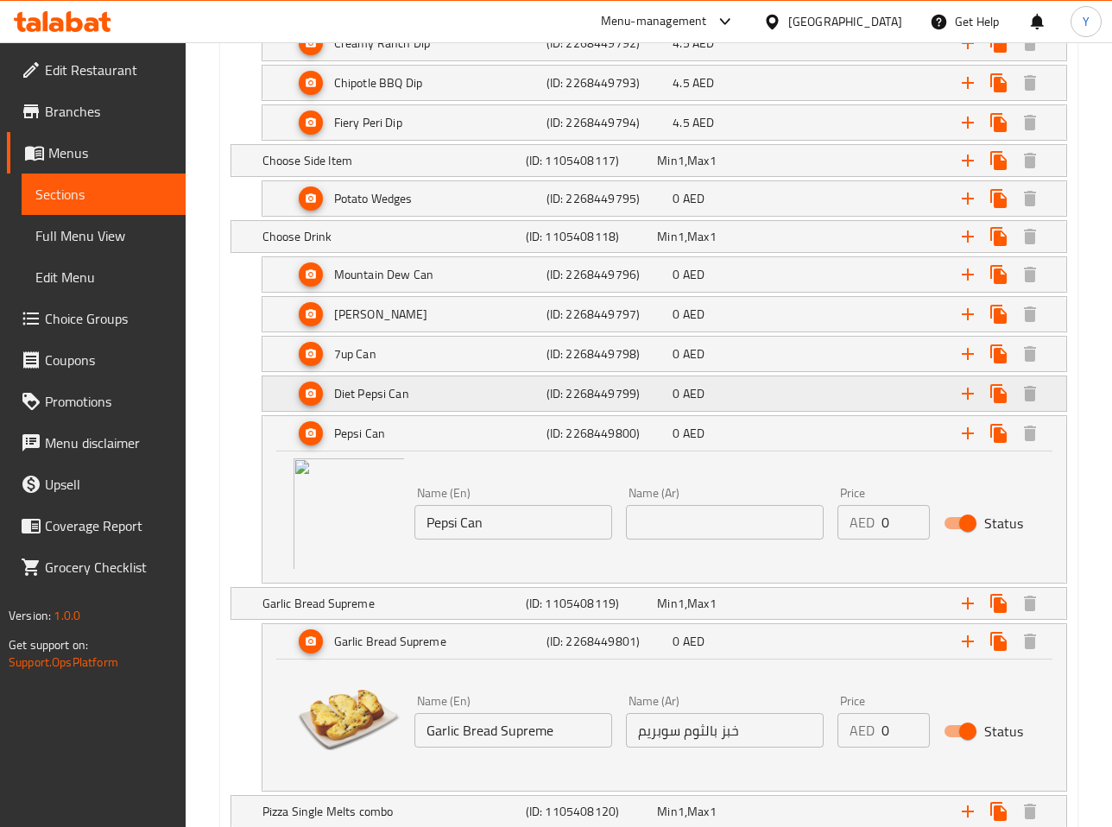
click at [372, 397] on h5 "Diet Pepsi Can" at bounding box center [371, 393] width 75 height 17
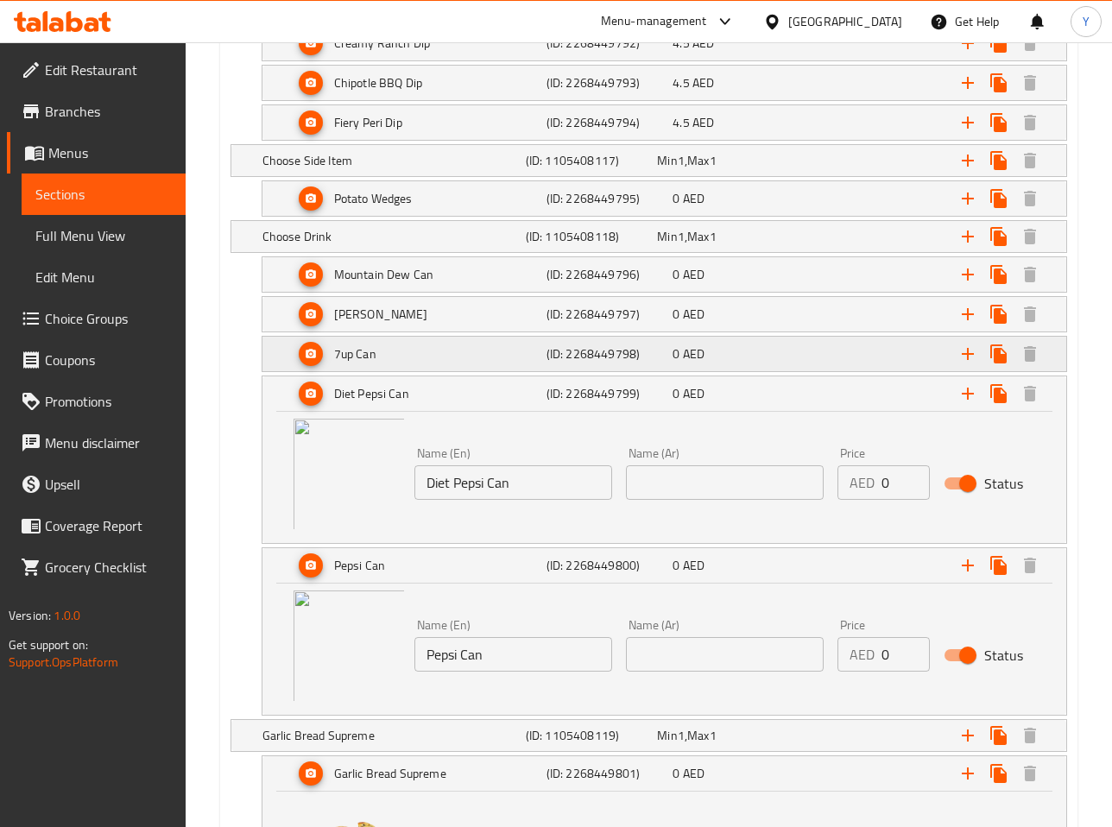
click at [359, 356] on h5 "7up Can" at bounding box center [355, 353] width 42 height 17
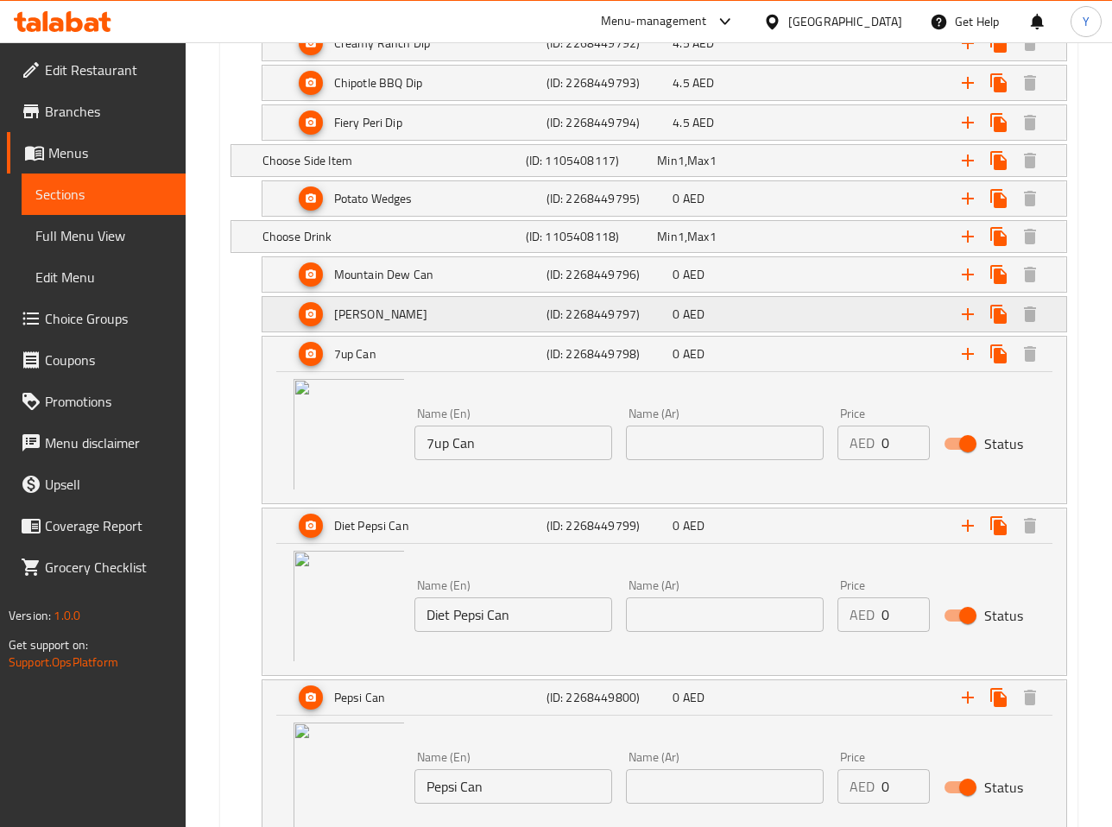
click at [364, 320] on h5 "[PERSON_NAME]" at bounding box center [381, 314] width 94 height 17
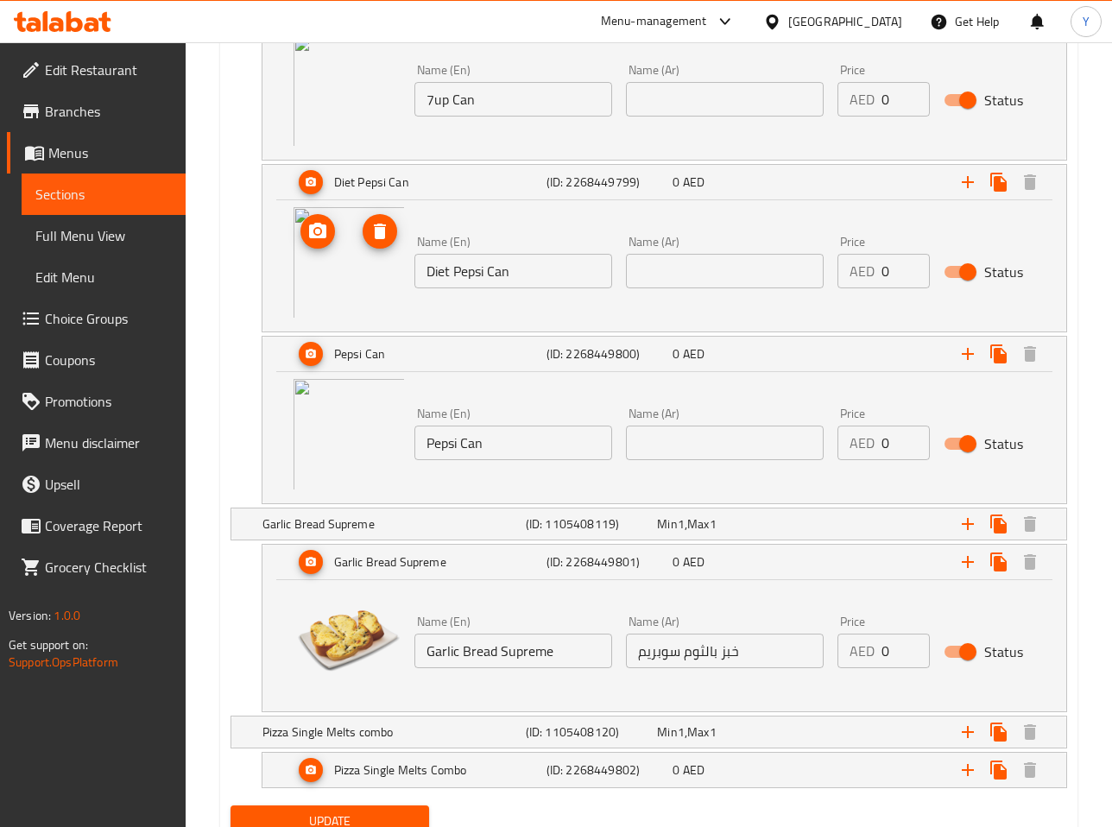
scroll to position [28327, 0]
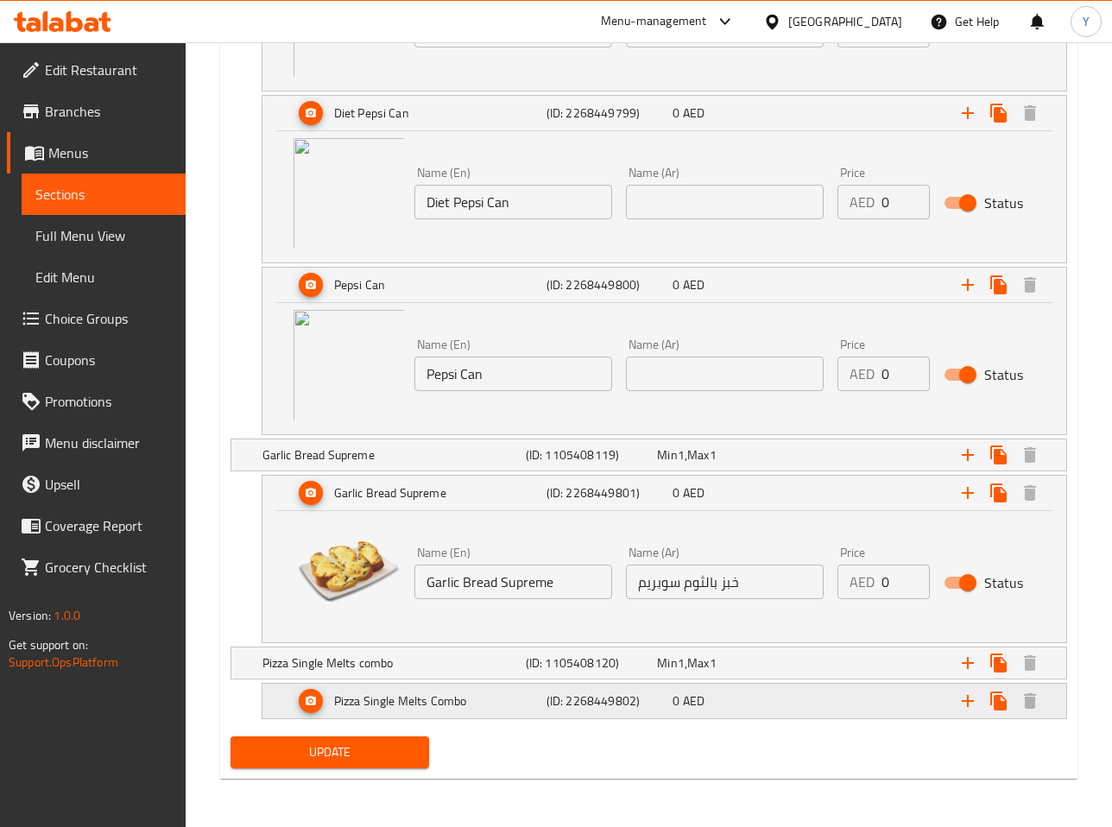
click at [386, 701] on h5 "Pizza Single Melts Combo" at bounding box center [400, 701] width 133 height 17
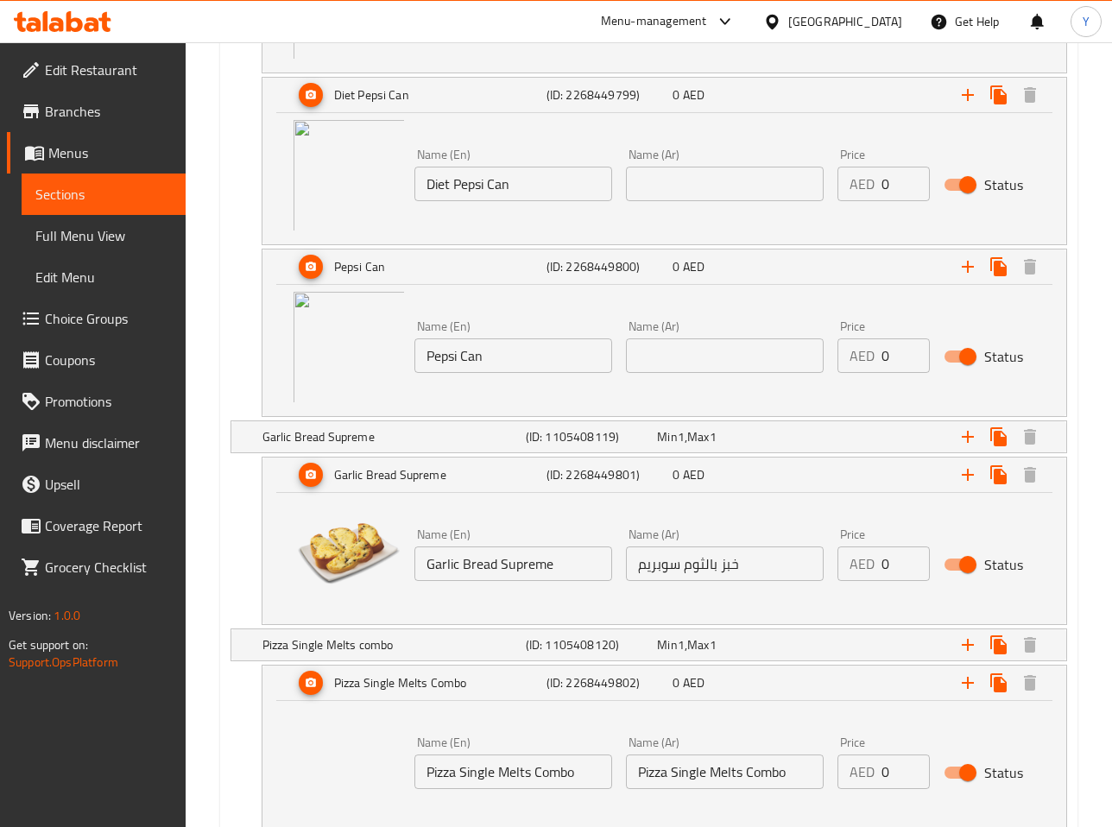
scroll to position [28395, 0]
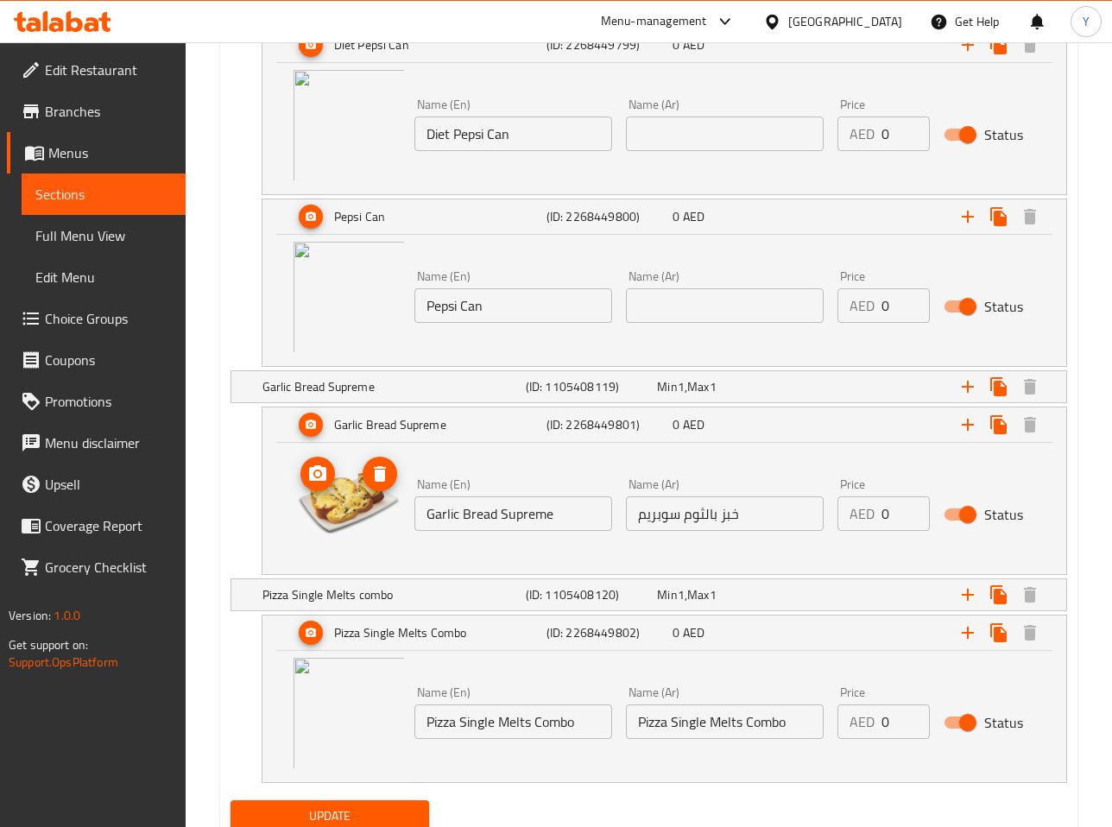
click at [341, 512] on img at bounding box center [349, 505] width 111 height 111
click at [592, 421] on h5 "(ID: 2268449801)" at bounding box center [607, 424] width 120 height 17
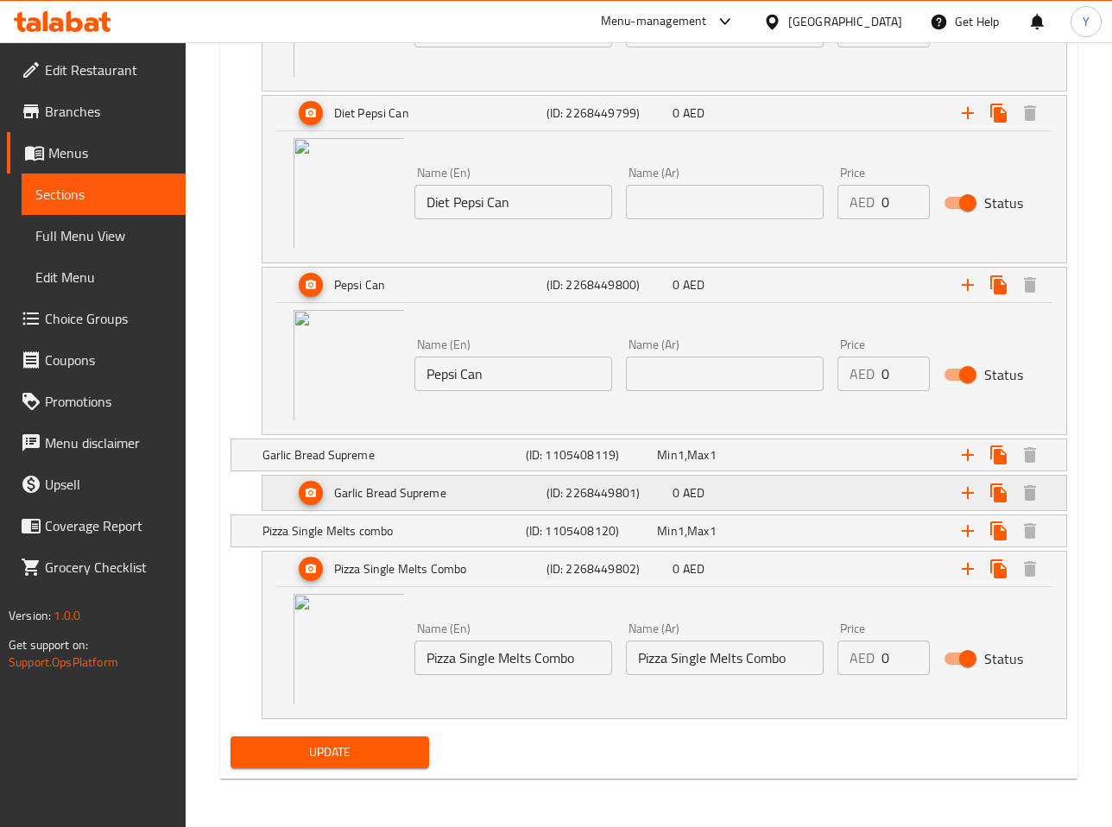
click at [579, 494] on h5 "(ID: 2268449801)" at bounding box center [607, 492] width 120 height 17
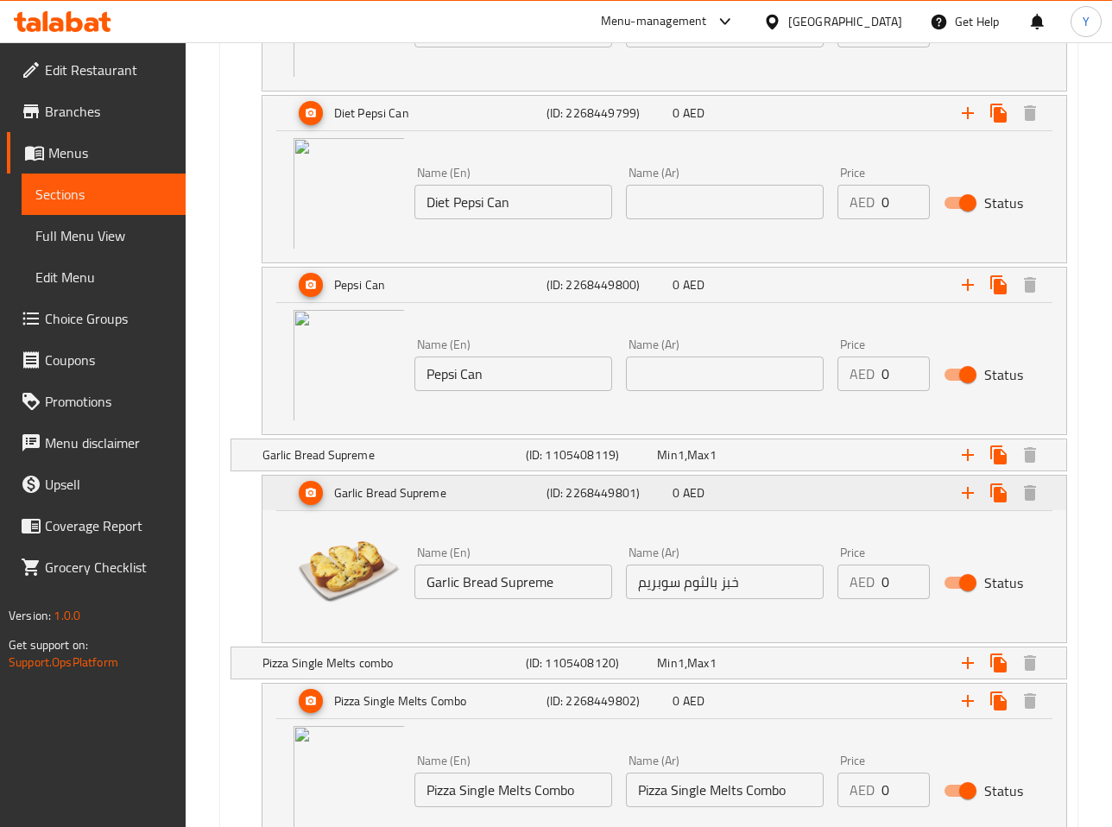
scroll to position [28359, 0]
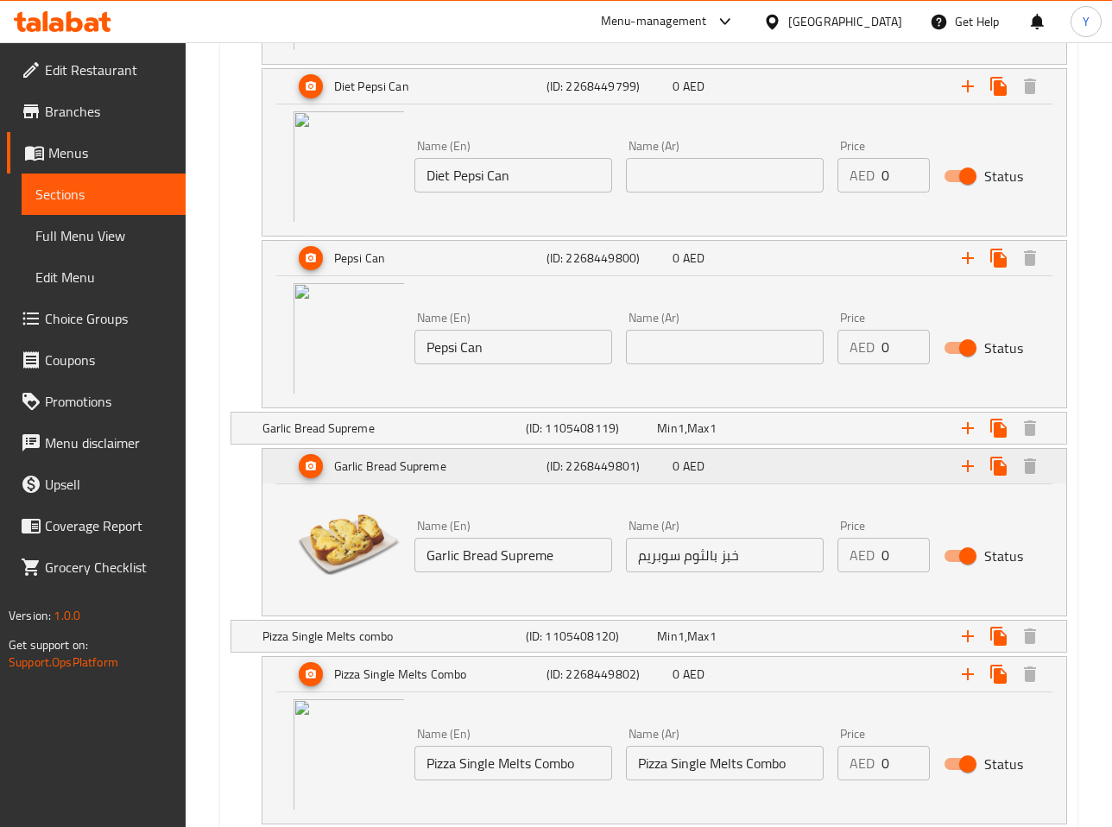
click at [579, 494] on div "[URL][DOMAIN_NAME] [URL][DOMAIN_NAME] [URL][DOMAIN_NAME] Name (En) Garlic Bread…" at bounding box center [664, 546] width 763 height 131
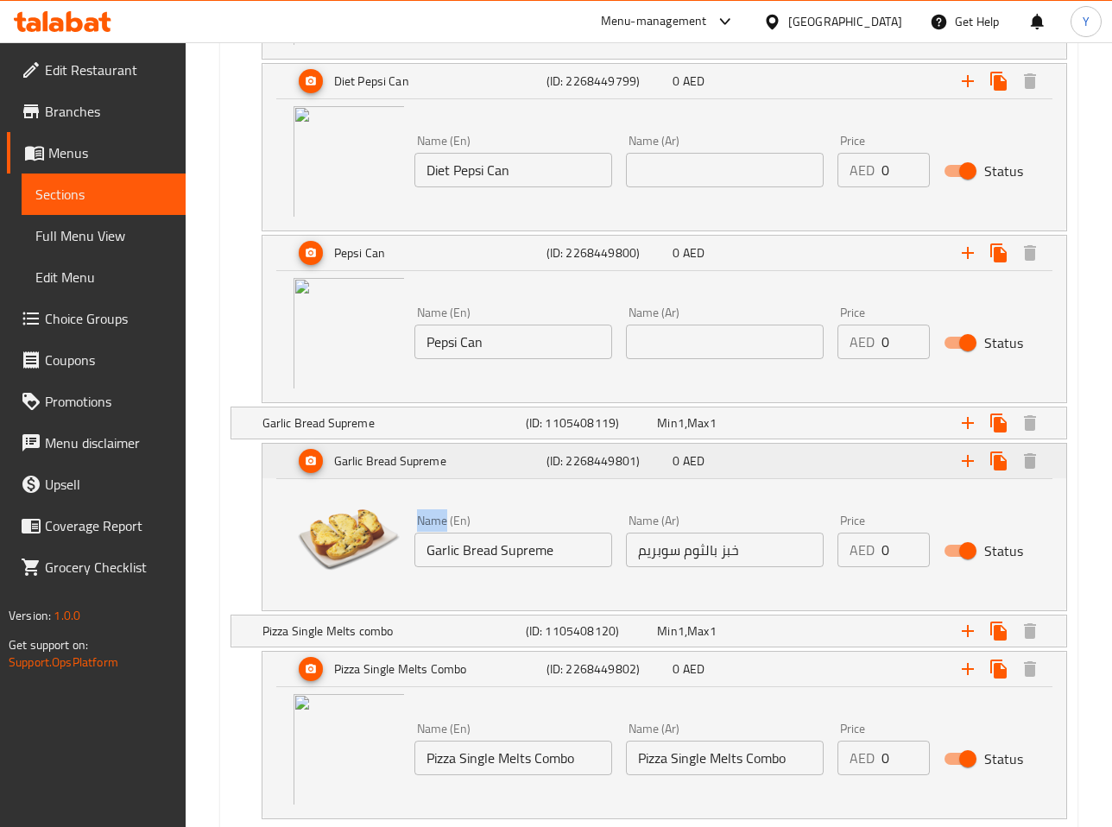
drag, startPoint x: 646, startPoint y: 460, endPoint x: 569, endPoint y: 463, distance: 76.9
click at [564, 464] on h5 "(ID: 2268449801)" at bounding box center [607, 461] width 120 height 17
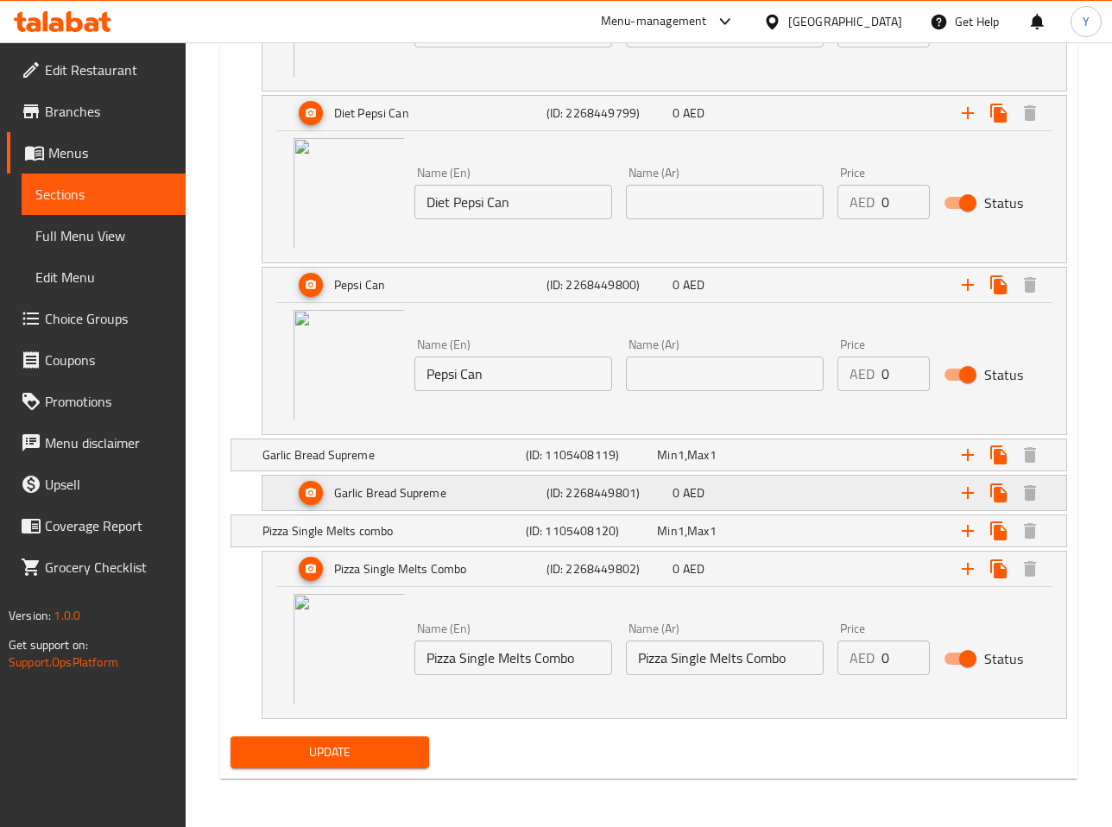
click at [595, 493] on h5 "(ID: 2268449801)" at bounding box center [607, 492] width 120 height 17
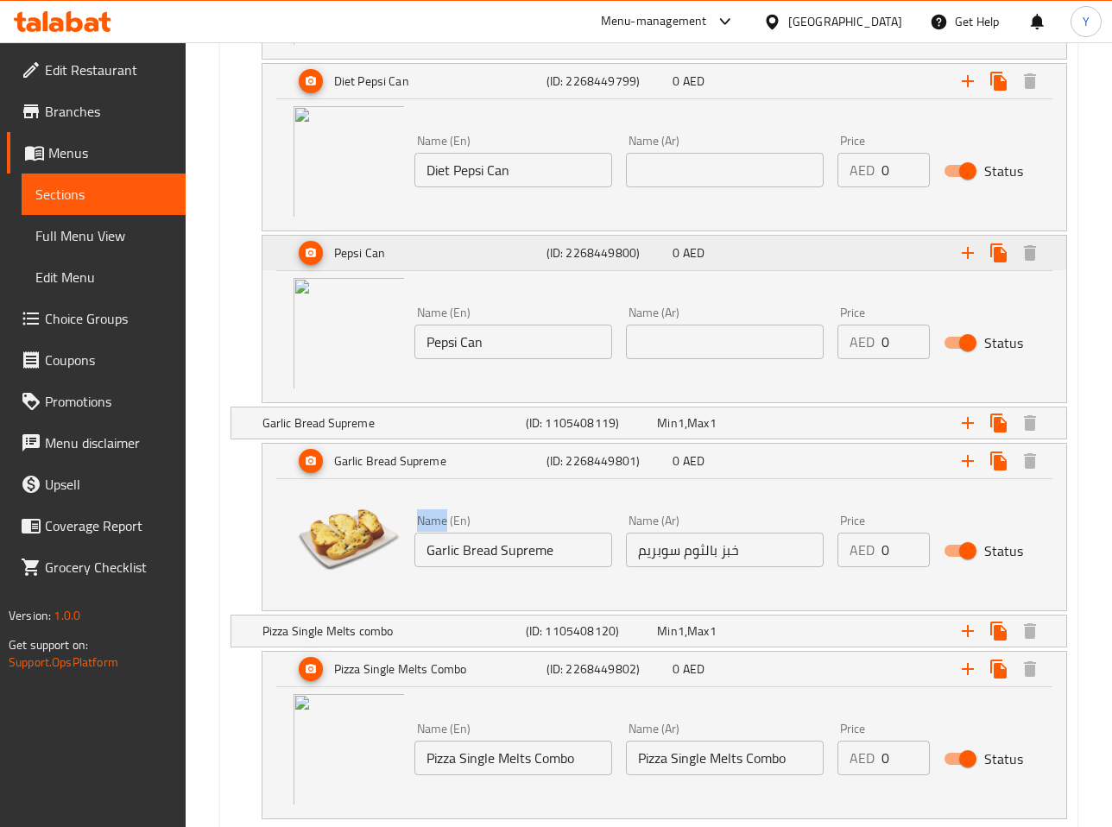
click at [620, 251] on h5 "(ID: 2268449800)" at bounding box center [607, 252] width 120 height 17
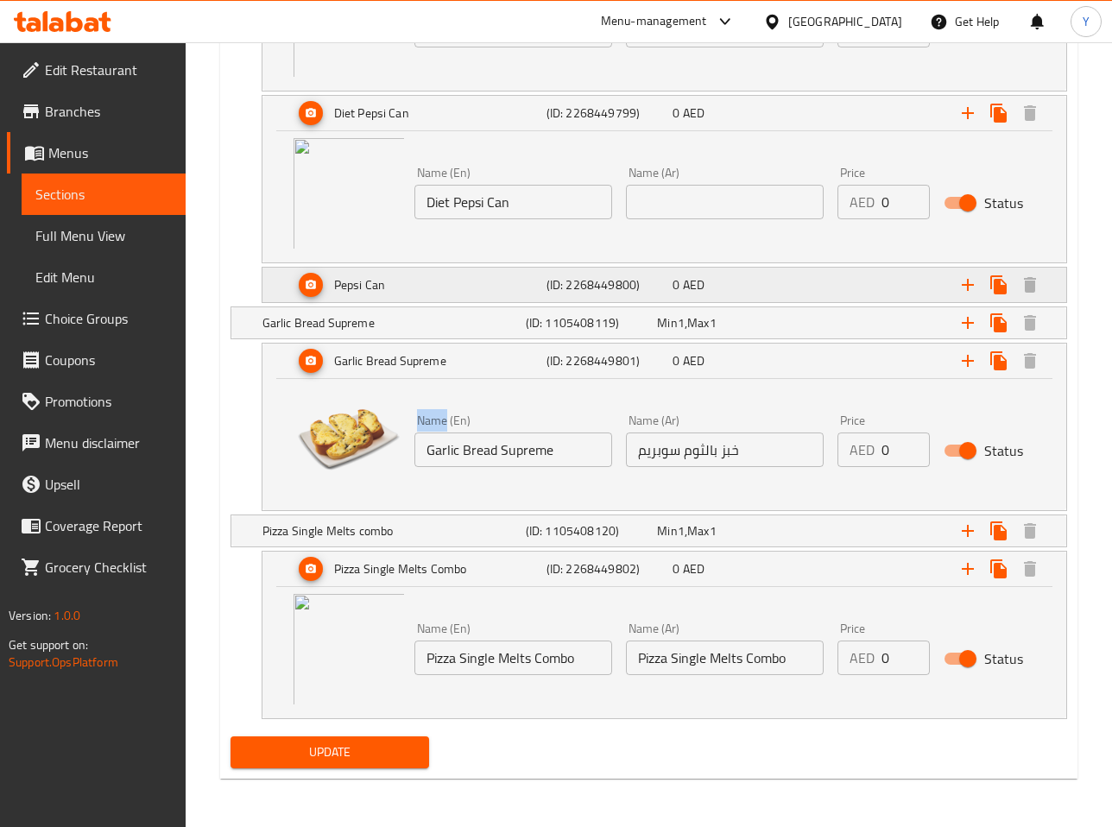
click at [600, 288] on h5 "(ID: 2268449800)" at bounding box center [607, 284] width 120 height 17
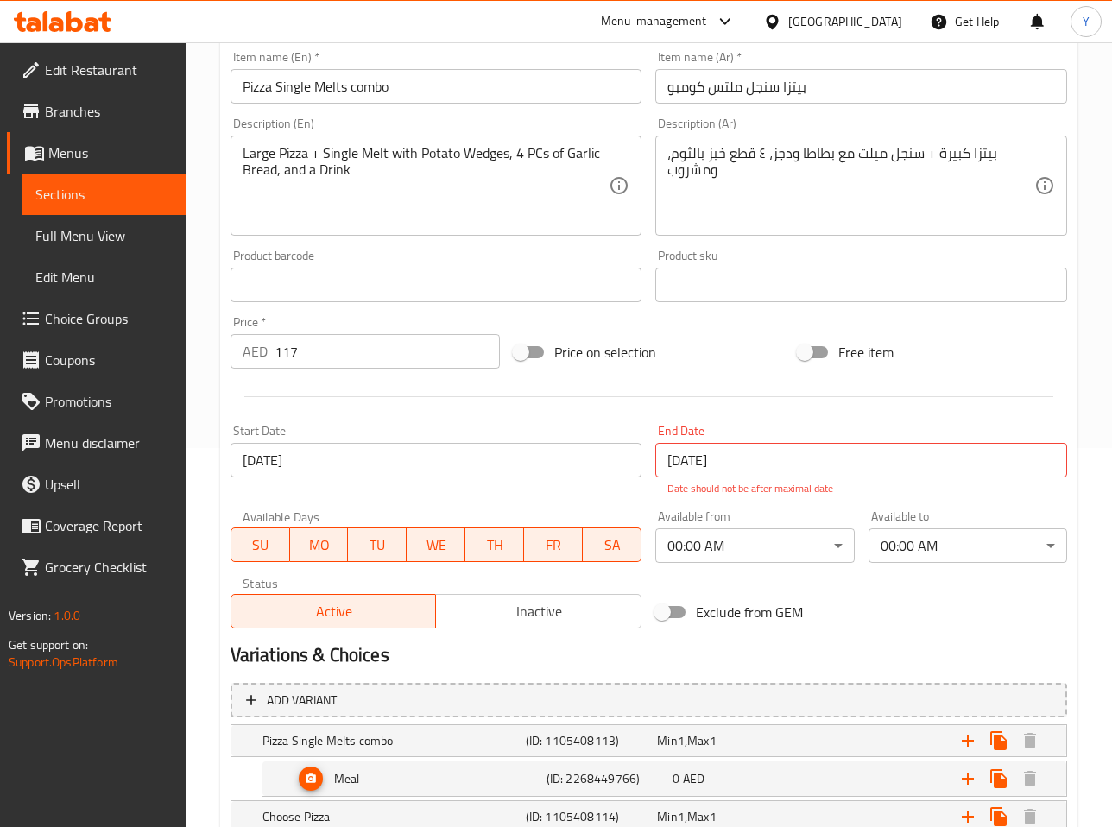
scroll to position [0, 0]
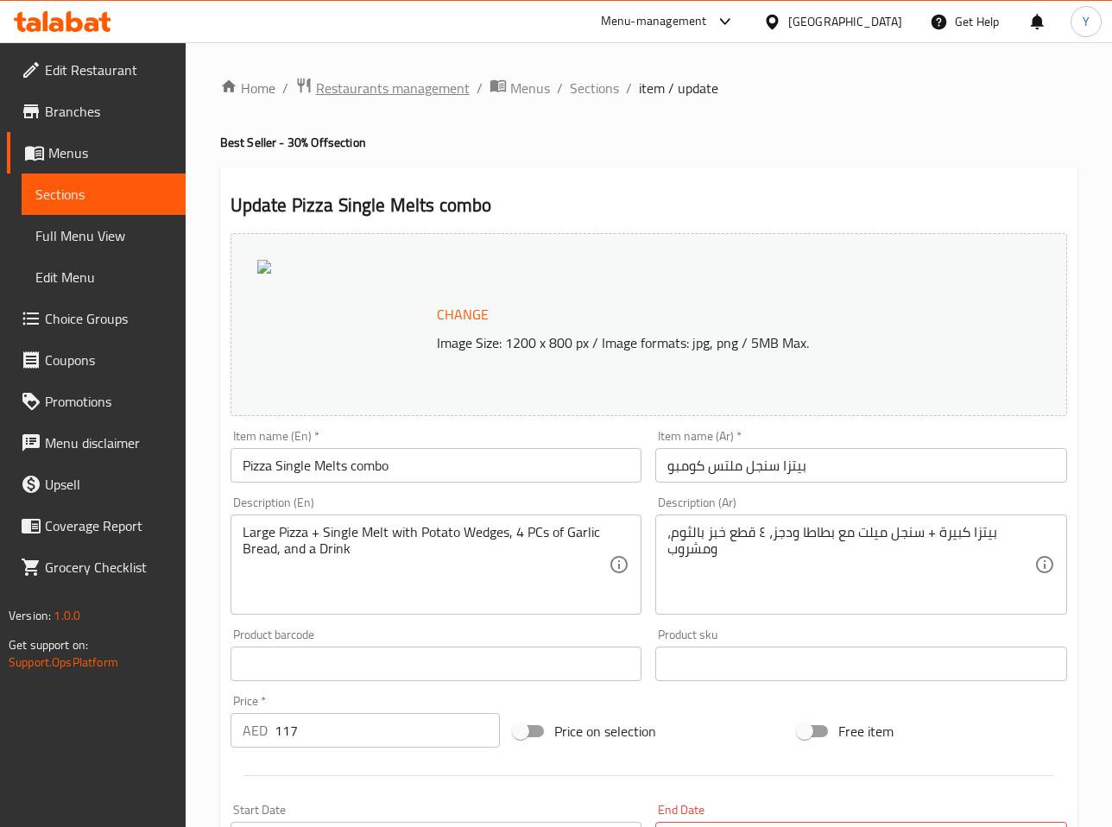
click at [377, 86] on span "Restaurants management" at bounding box center [393, 88] width 154 height 21
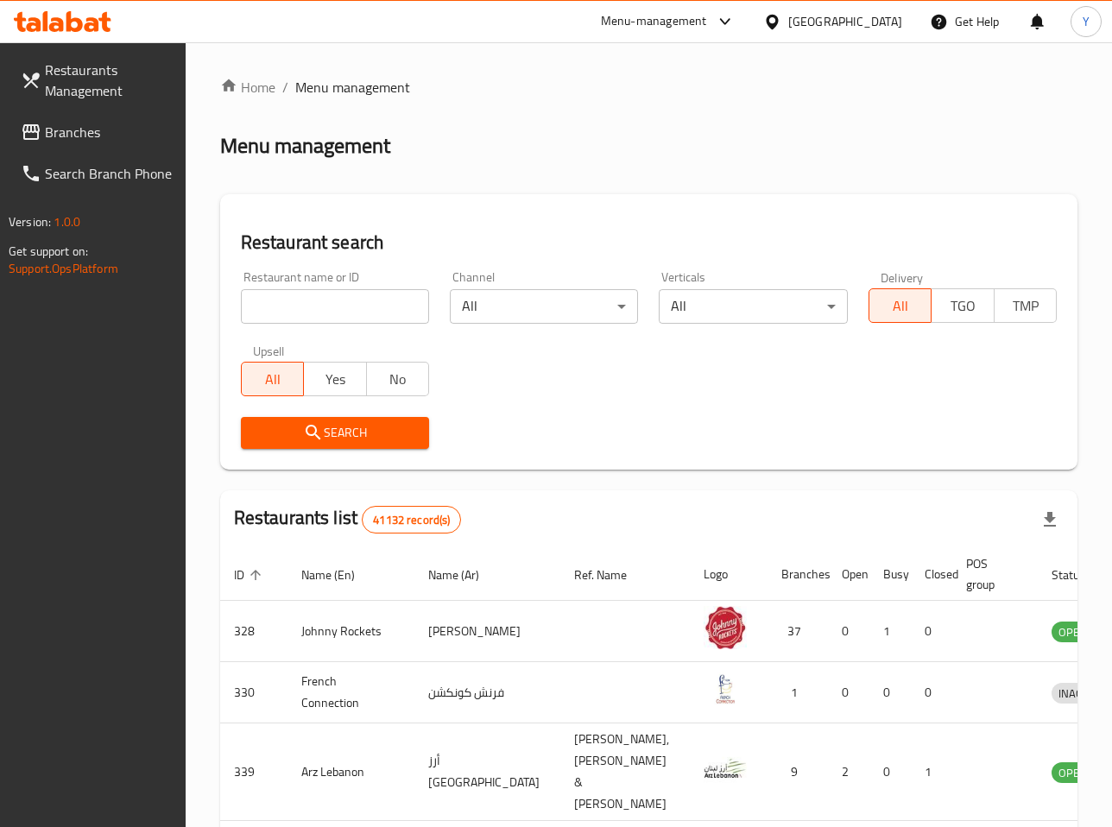
click at [328, 307] on input "search" at bounding box center [335, 306] width 188 height 35
type input "pizza hut"
click button "Search" at bounding box center [335, 433] width 188 height 32
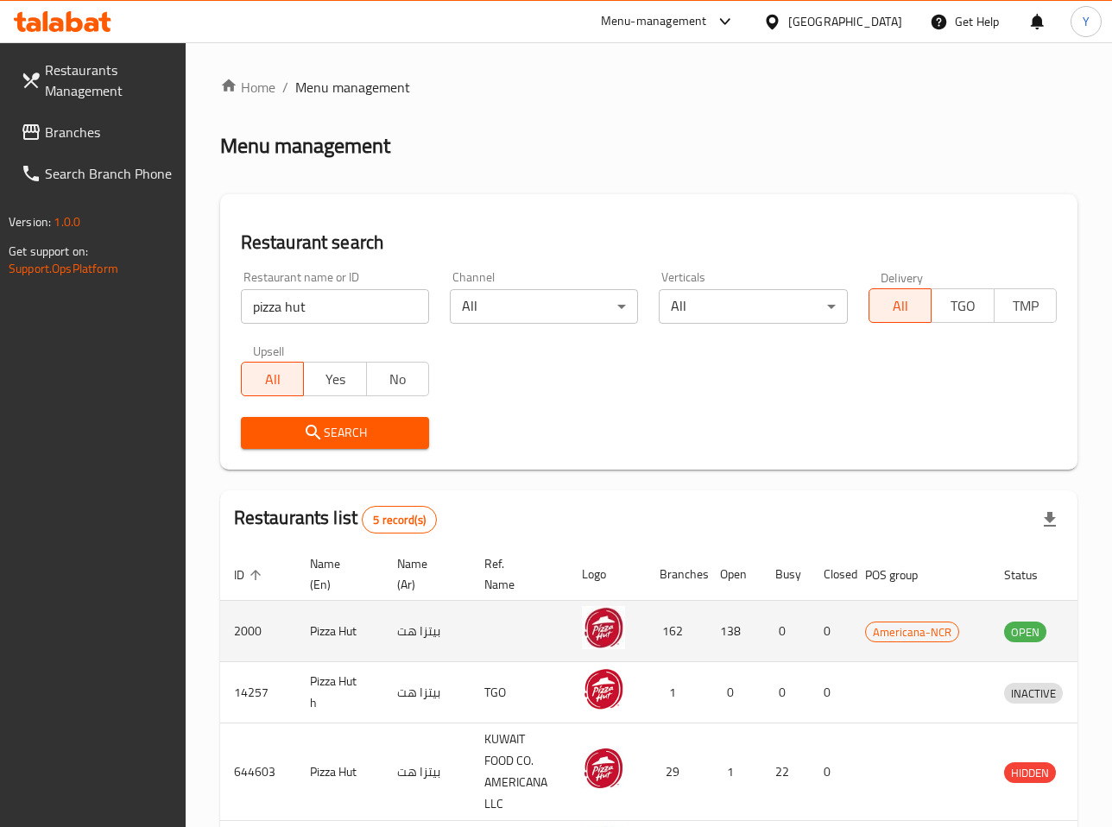
click at [491, 643] on td "enhanced table" at bounding box center [520, 631] width 98 height 61
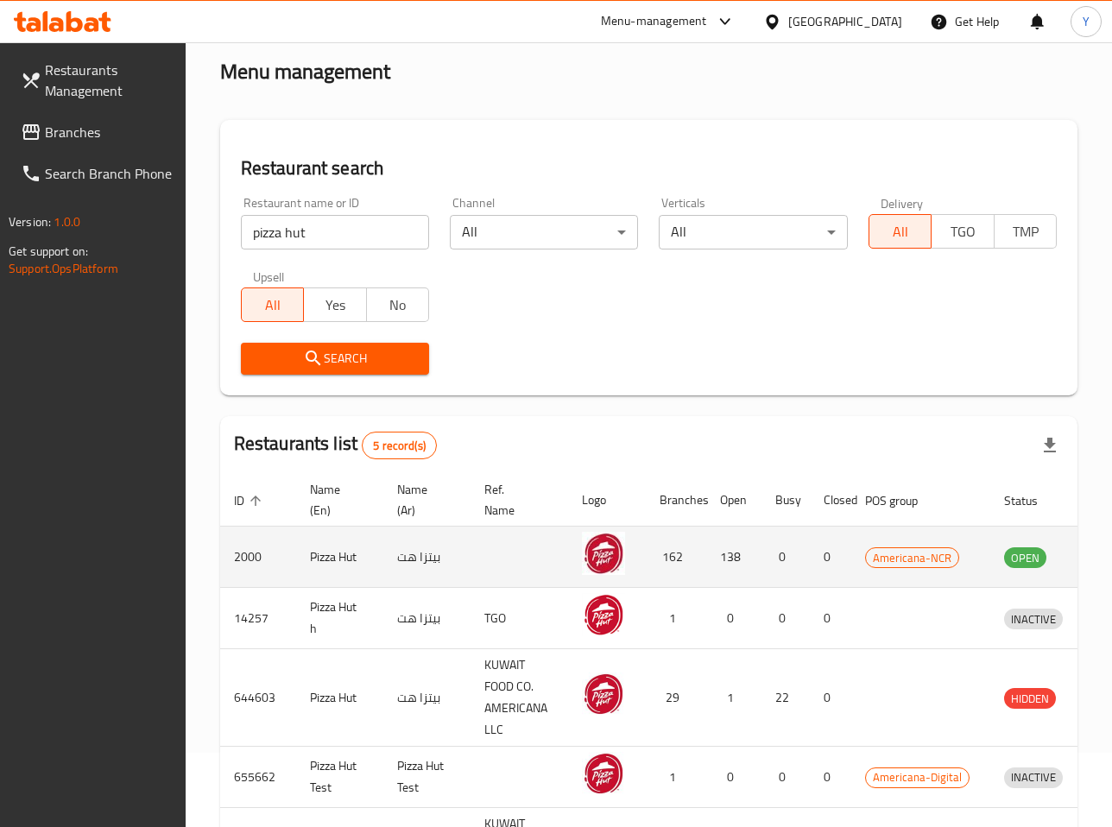
scroll to position [97, 0]
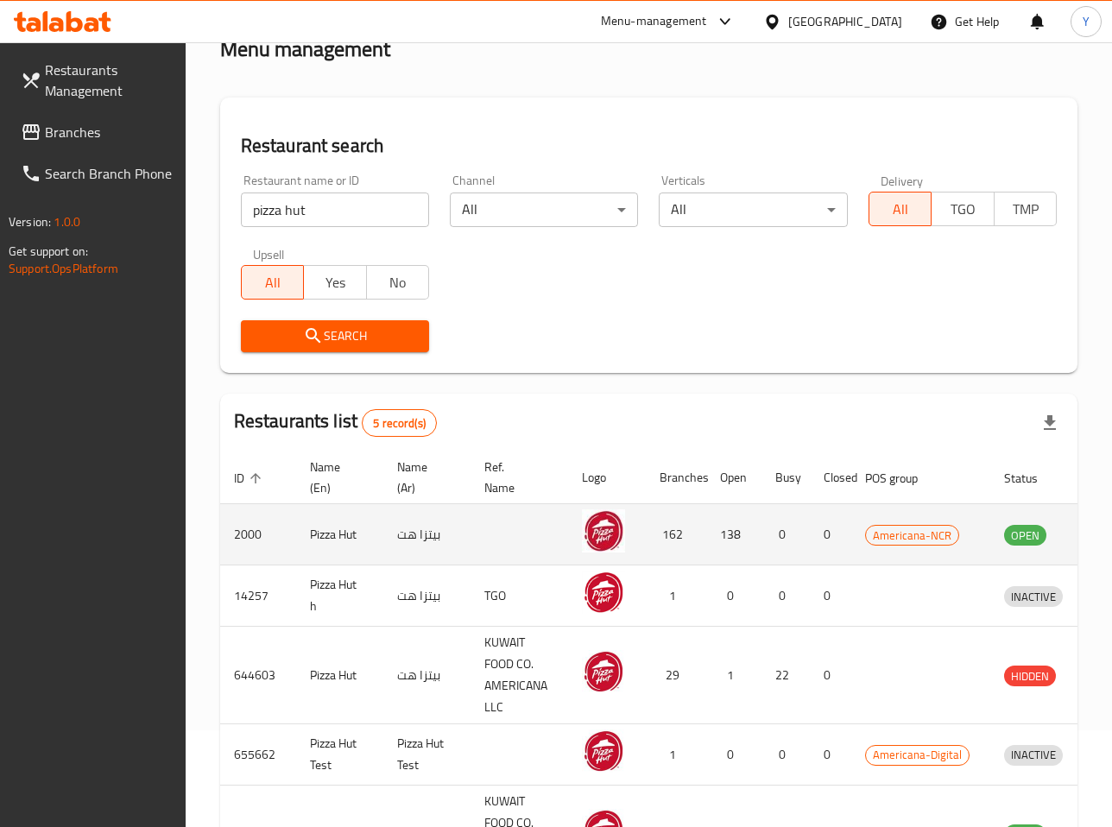
click at [250, 537] on td "2000" at bounding box center [258, 534] width 76 height 61
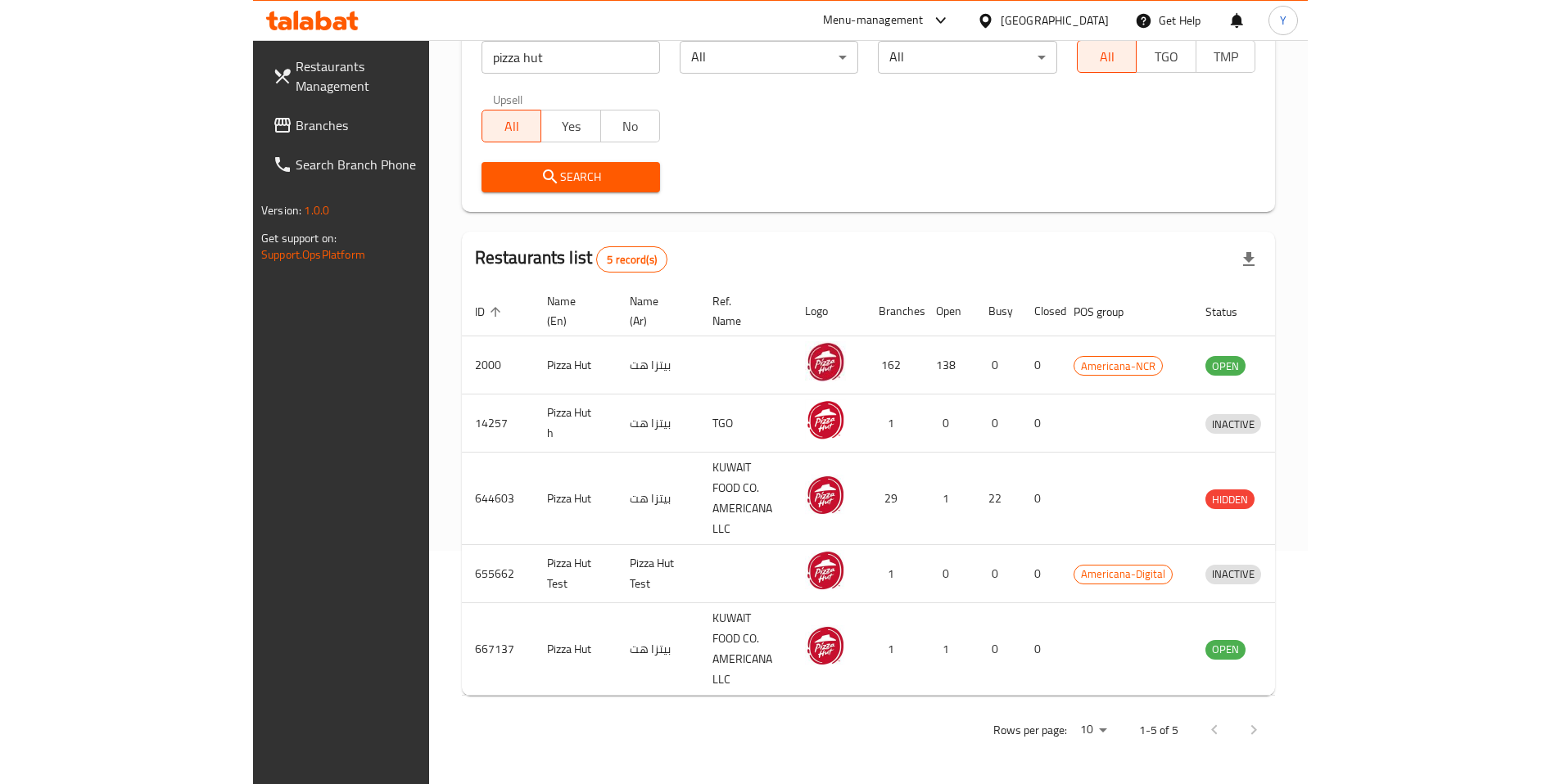
scroll to position [147, 0]
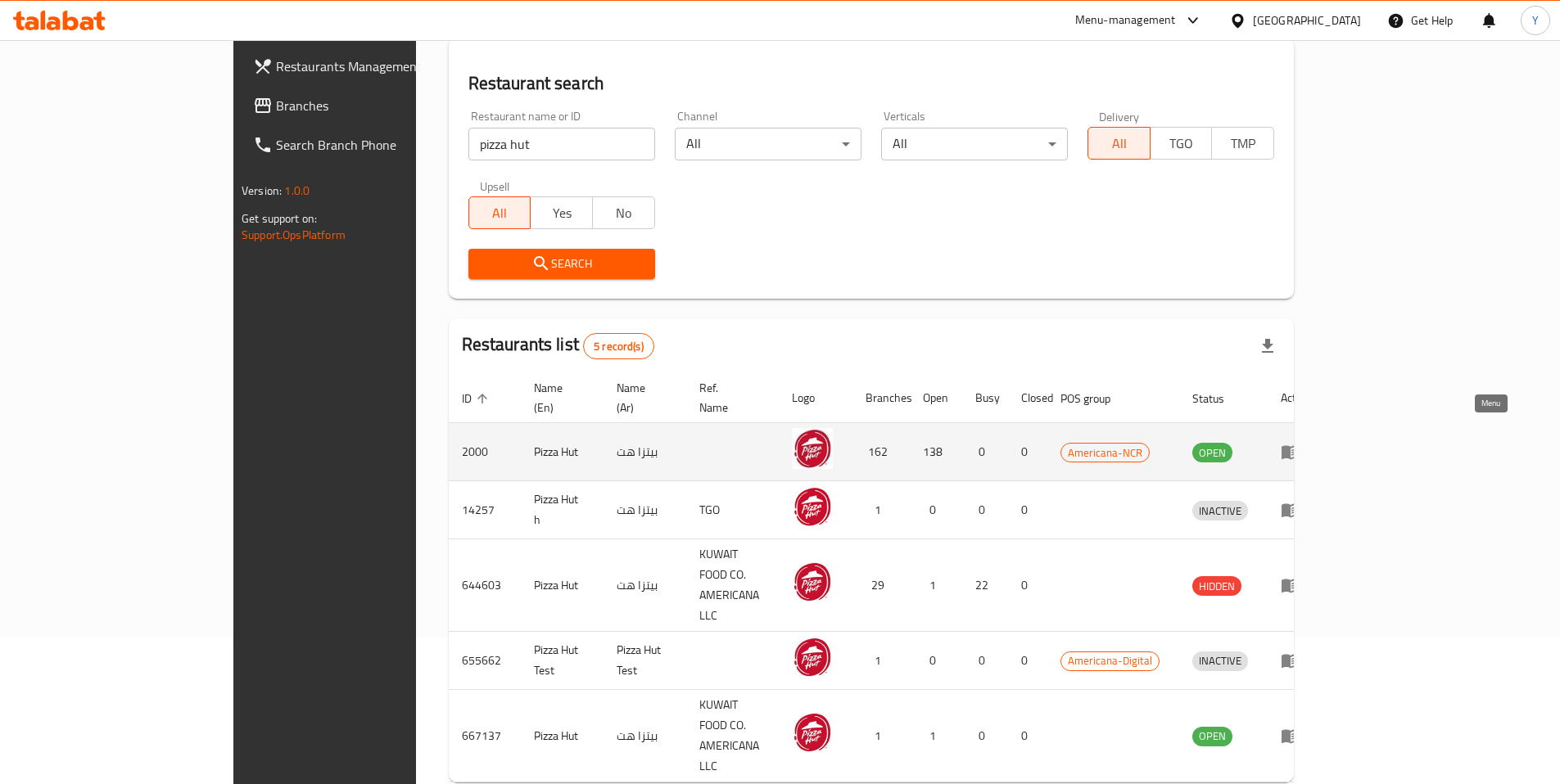
click at [1054, 447] on icon "enhanced table" at bounding box center [1290, 453] width 18 height 14
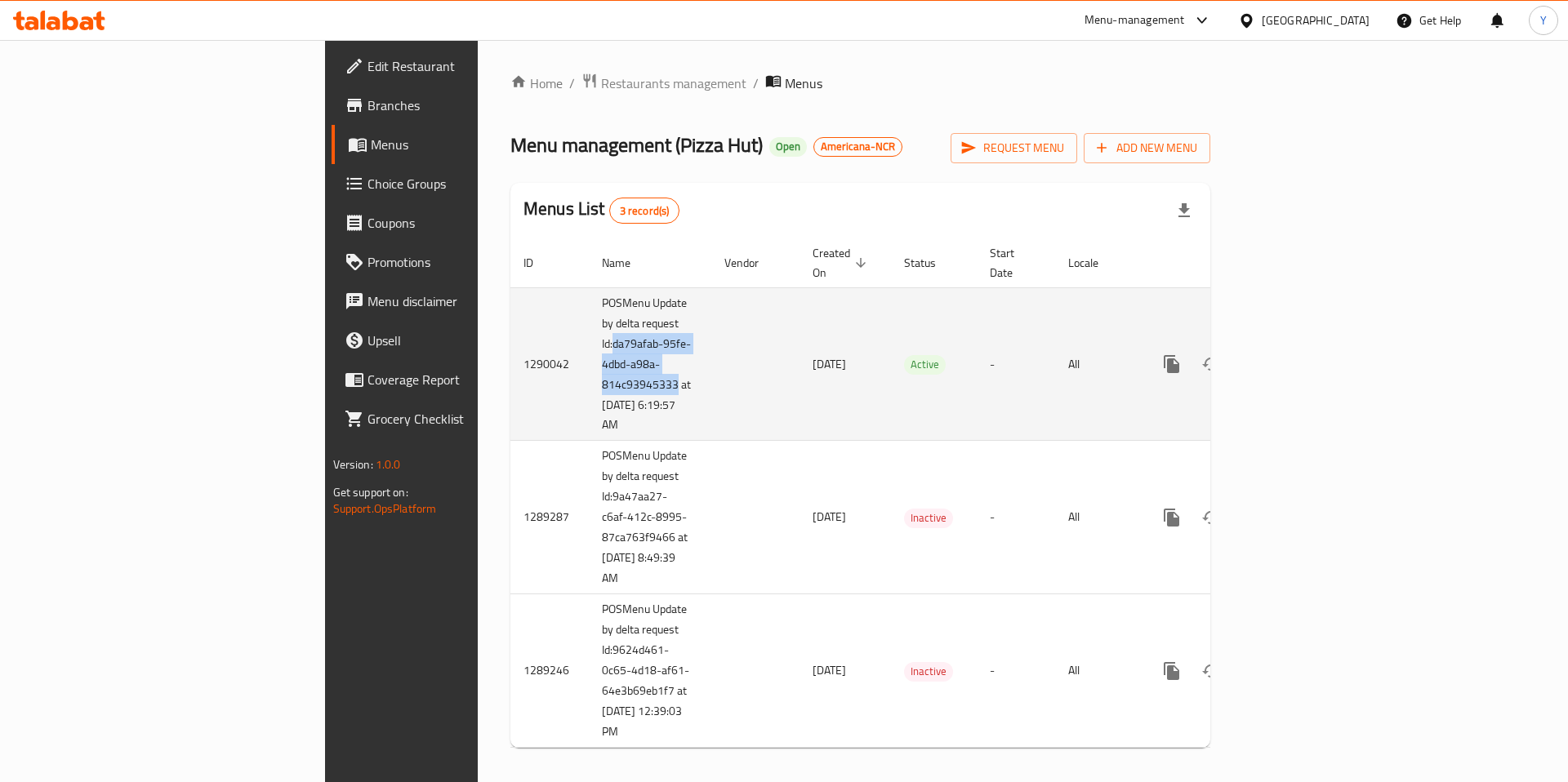
drag, startPoint x: 460, startPoint y: 363, endPoint x: 397, endPoint y: 326, distance: 73.1
click at [589, 326] on td "POSMenu Update by delta request Id:da79afab-95fe-4dbd-a98a-814c93945333 at [DAT…" at bounding box center [651, 364] width 123 height 153
copy td "da79afab-95fe-4dbd-a98a-814c93945333"
